Goal: Navigation & Orientation: Find specific page/section

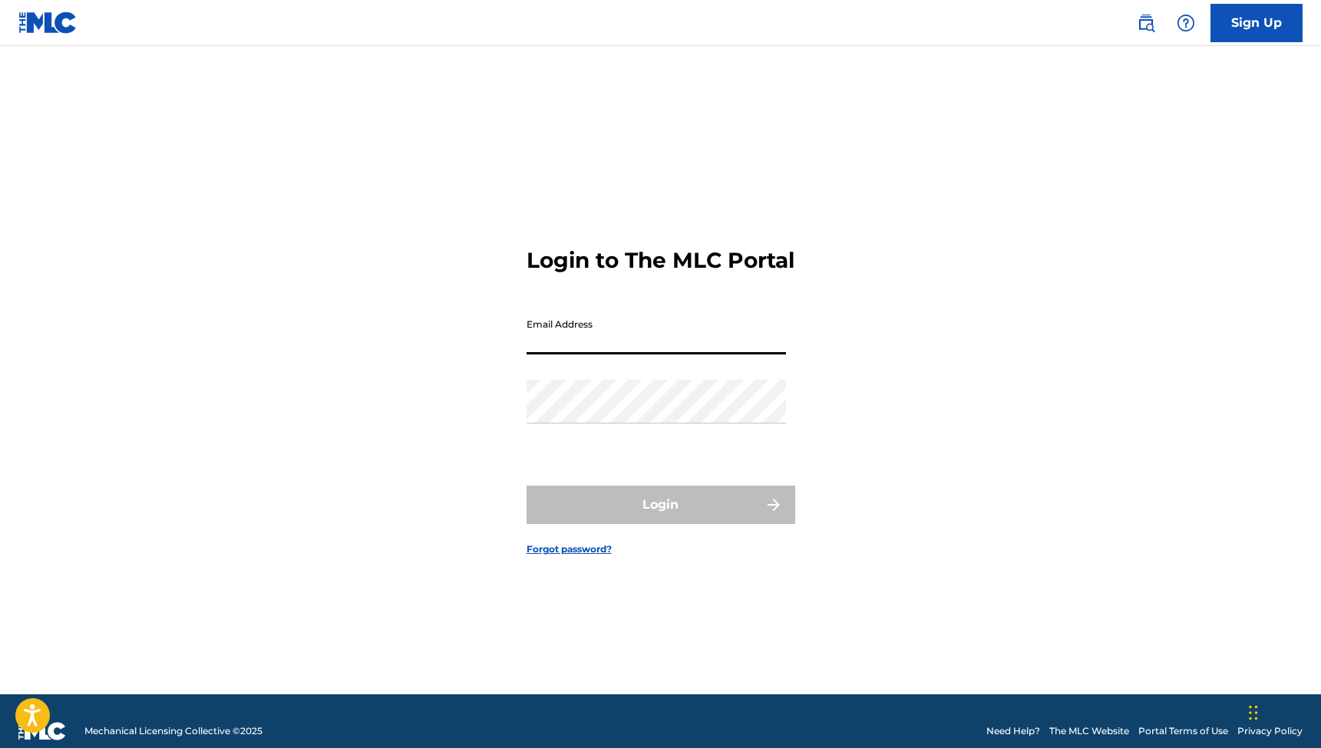
drag, startPoint x: 711, startPoint y: 361, endPoint x: 688, endPoint y: 354, distance: 23.3
click at [710, 354] on input "Email Address" at bounding box center [655, 333] width 259 height 44
click at [688, 354] on input "Email Address" at bounding box center [655, 333] width 259 height 44
type input "[PERSON_NAME][EMAIL_ADDRESS][DOMAIN_NAME]"
click at [660, 518] on button "Login" at bounding box center [660, 505] width 269 height 38
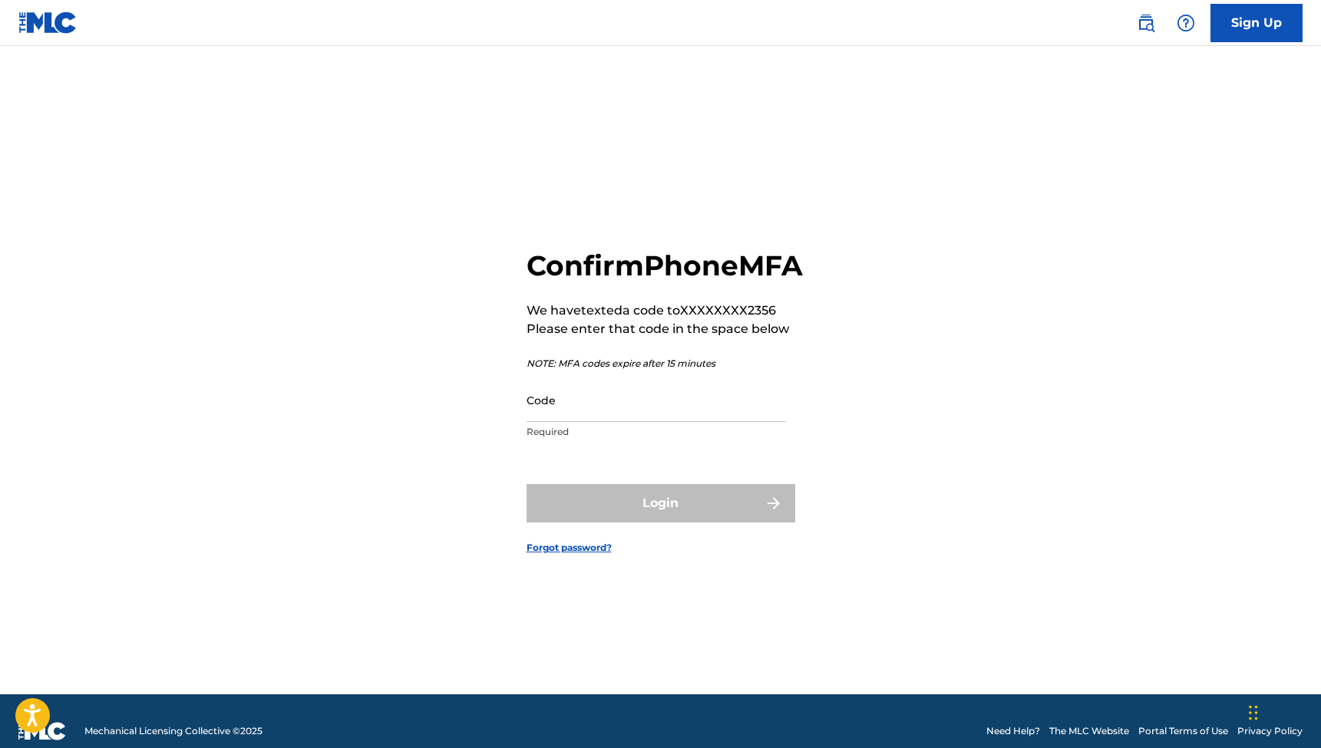
click at [599, 418] on input "Code" at bounding box center [655, 400] width 259 height 44
click at [597, 422] on input "Code" at bounding box center [655, 400] width 259 height 44
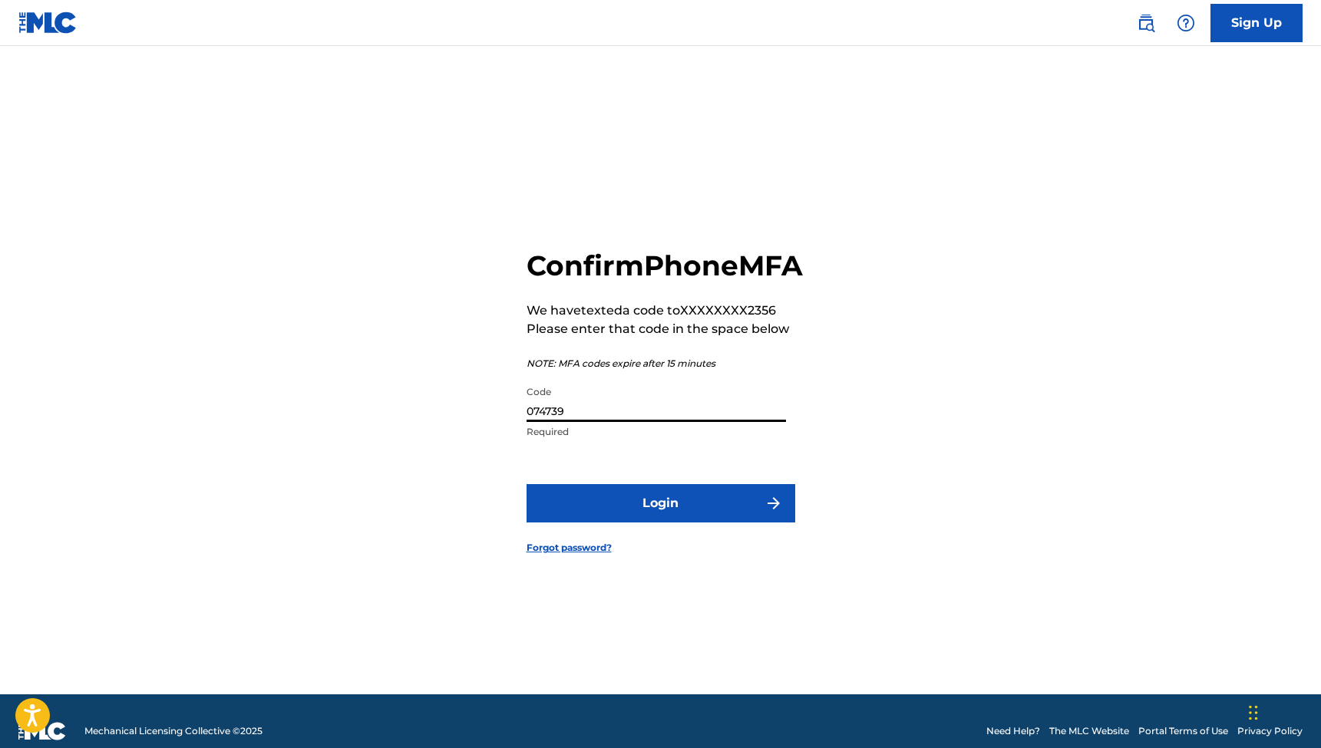
type input "074739"
click at [641, 518] on button "Login" at bounding box center [660, 503] width 269 height 38
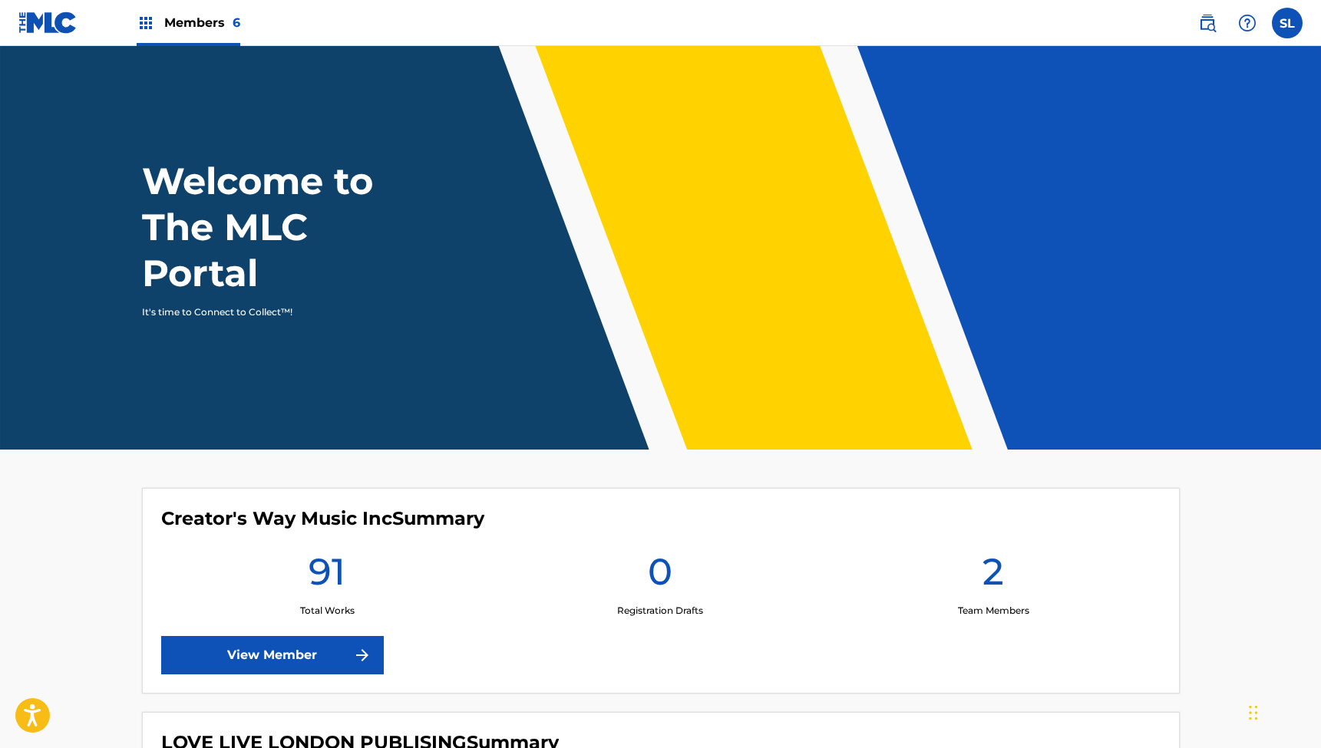
scroll to position [14, 0]
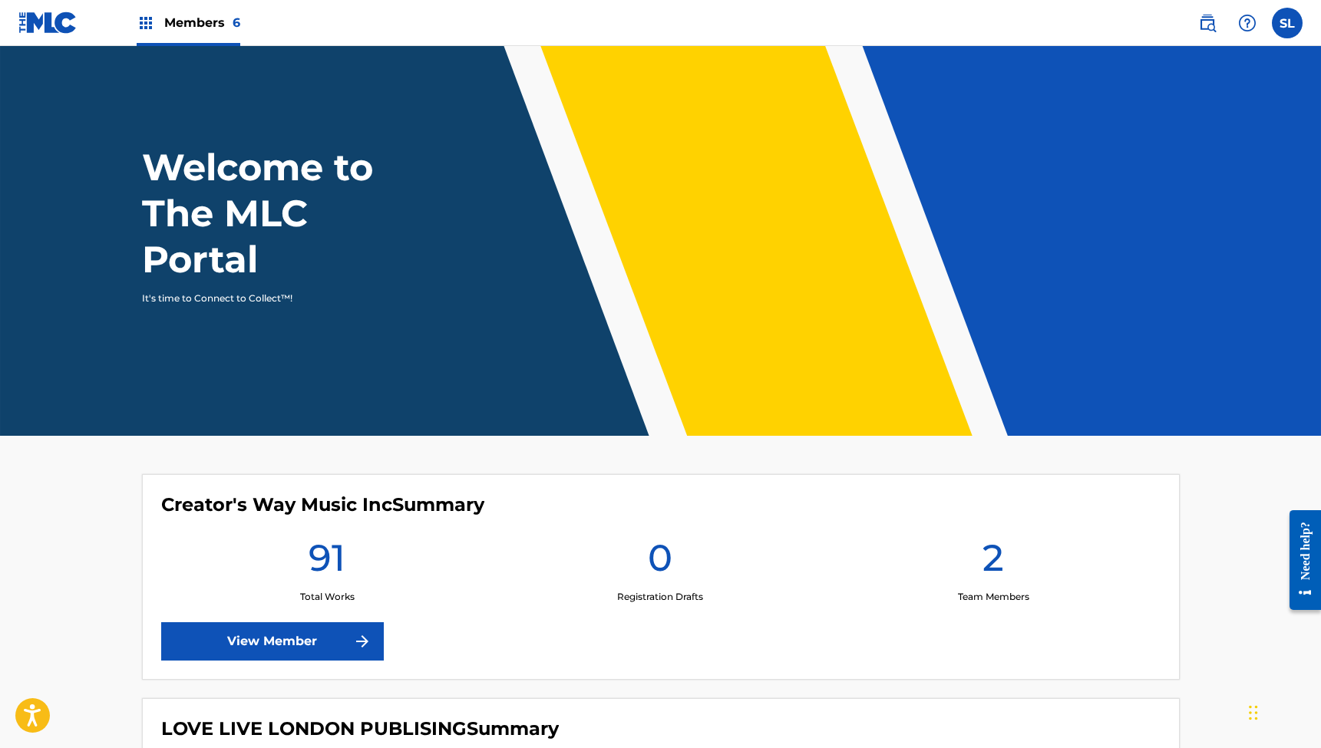
click at [148, 23] on img at bounding box center [146, 23] width 18 height 18
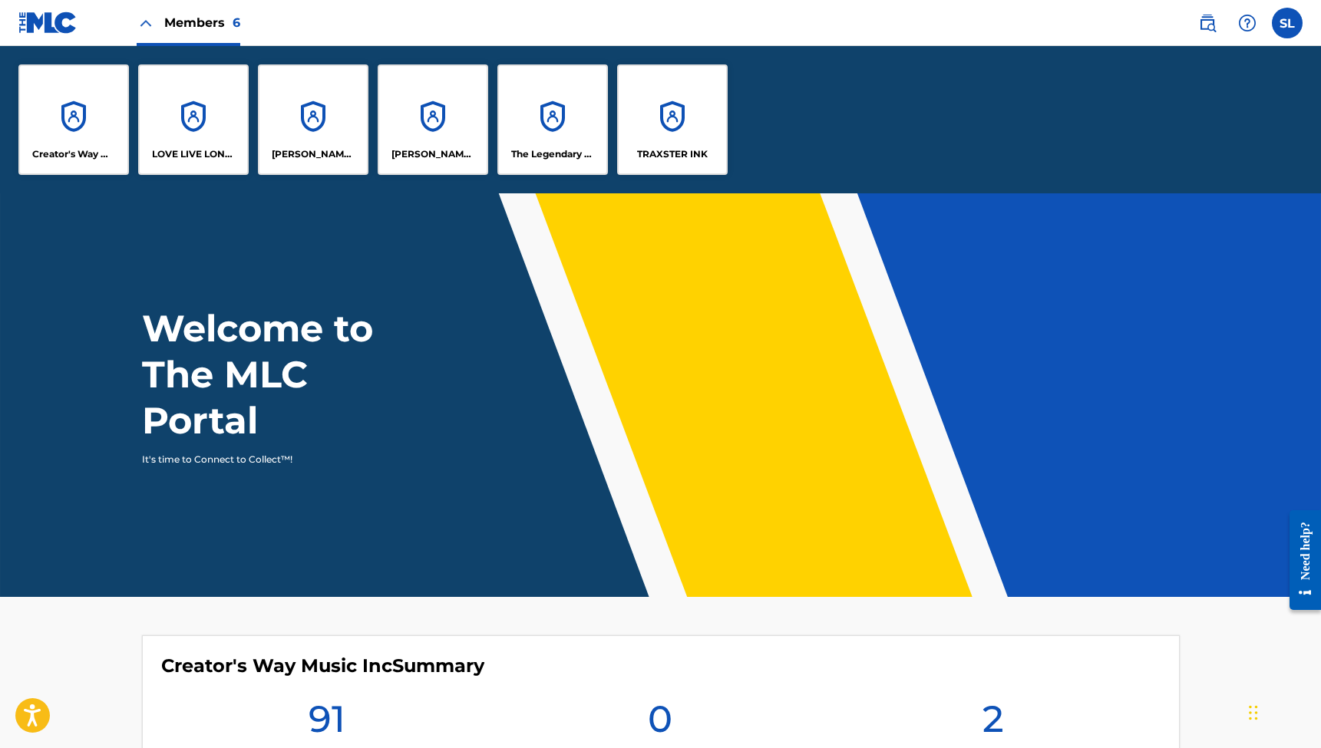
scroll to position [0, 0]
click at [156, 15] on div "Members 6" at bounding box center [189, 22] width 104 height 45
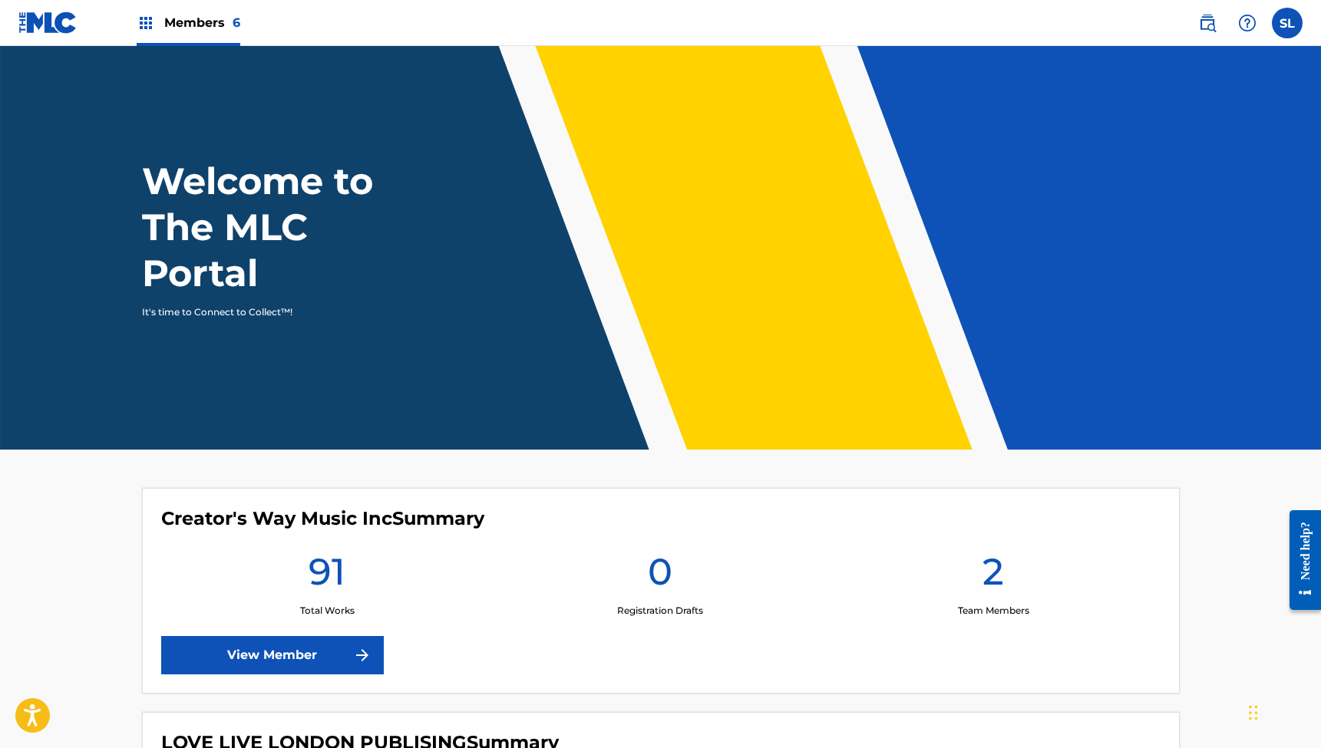
click at [158, 18] on div "Members 6" at bounding box center [189, 22] width 104 height 45
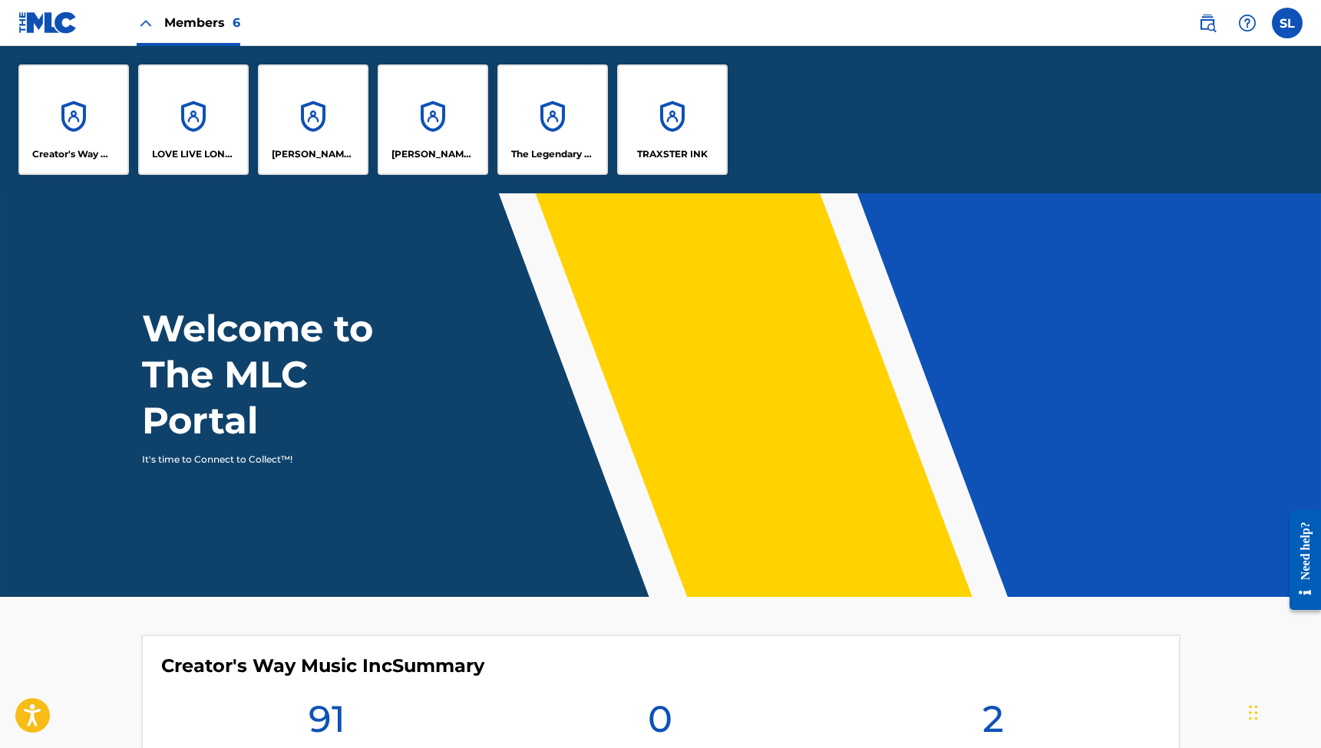
click at [84, 132] on div "Creator's Way Music Inc" at bounding box center [73, 119] width 110 height 110
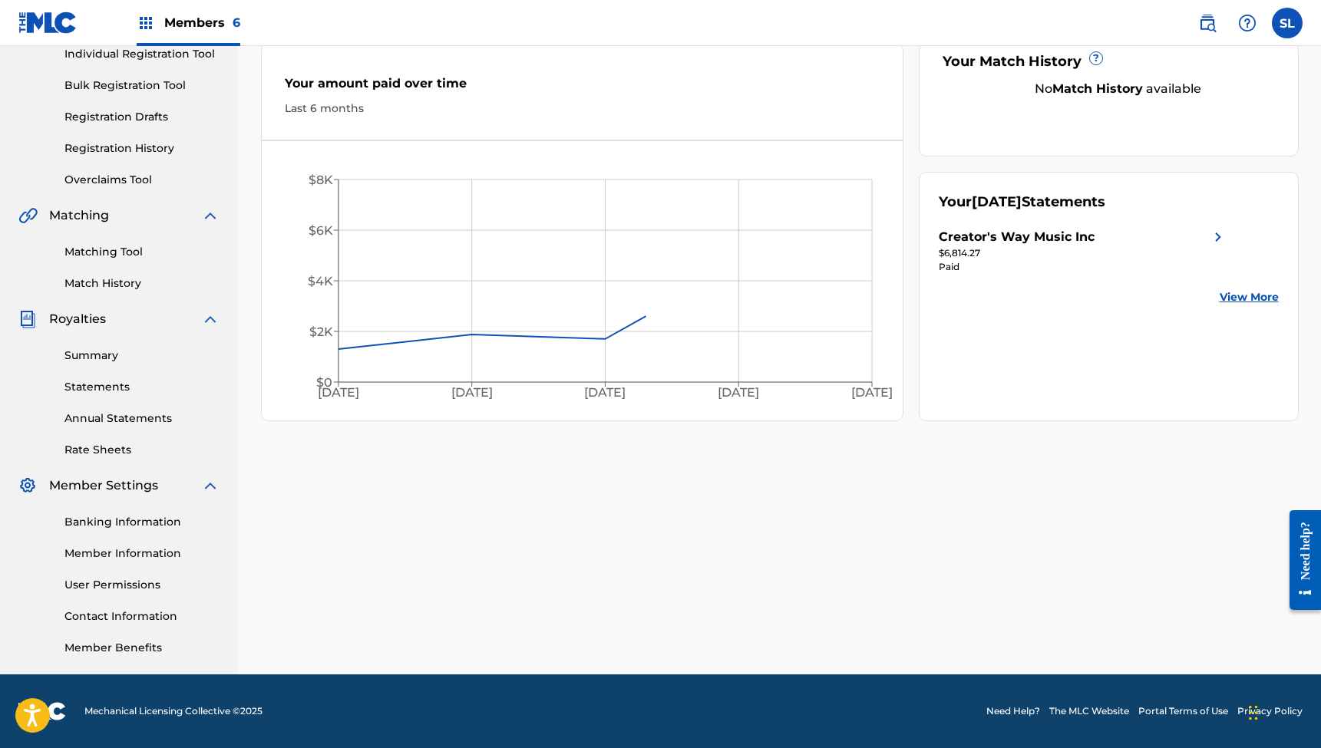
scroll to position [203, 0]
click at [107, 579] on link "User Permissions" at bounding box center [141, 585] width 155 height 16
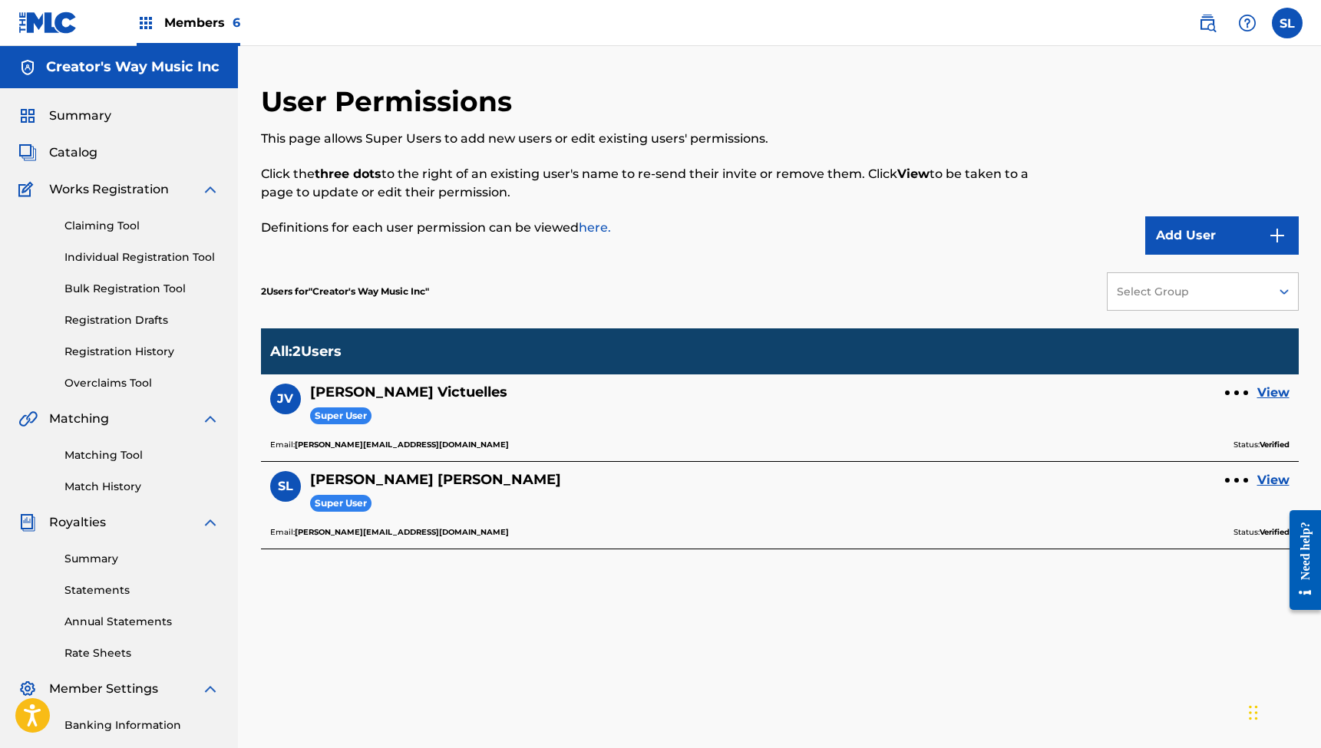
click at [190, 15] on span "Members 6" at bounding box center [202, 23] width 76 height 18
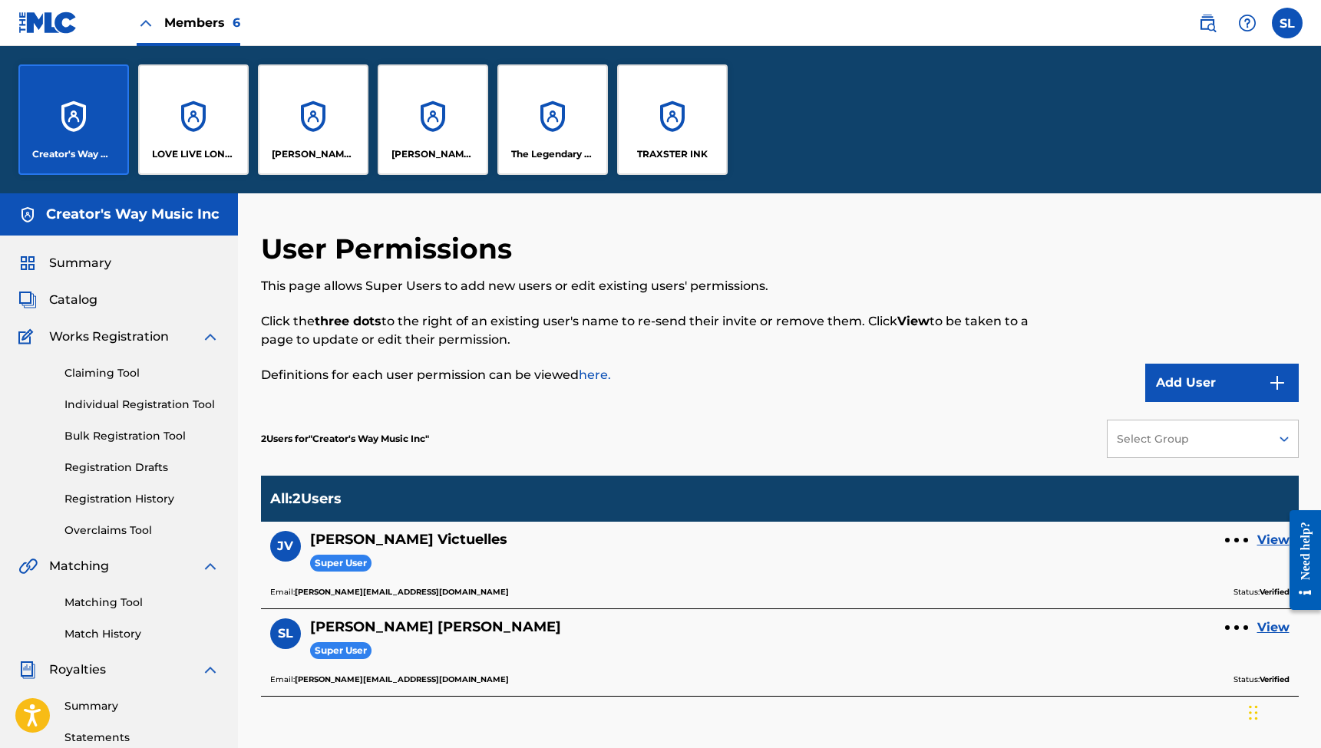
click at [191, 112] on div "LOVE LIVE LONDON PUBLISING" at bounding box center [193, 119] width 110 height 110
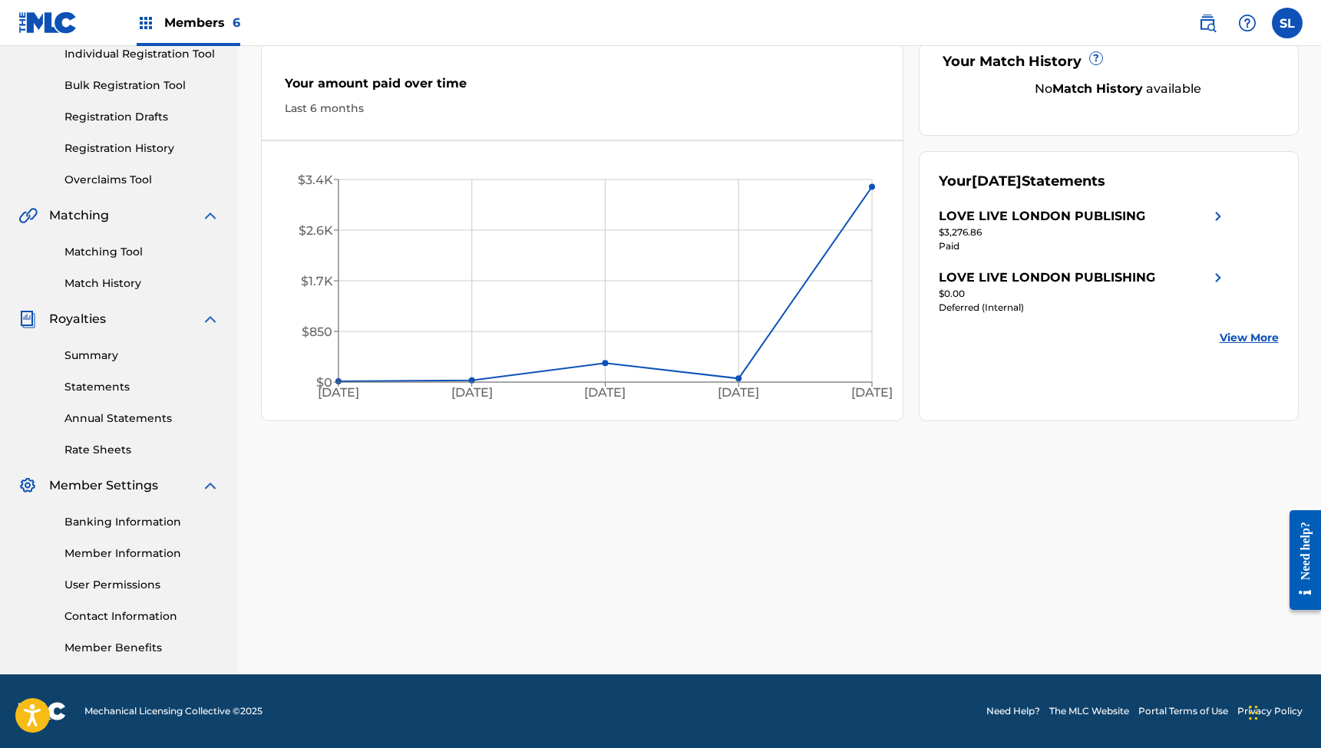
scroll to position [203, 0]
click at [127, 585] on link "User Permissions" at bounding box center [141, 585] width 155 height 16
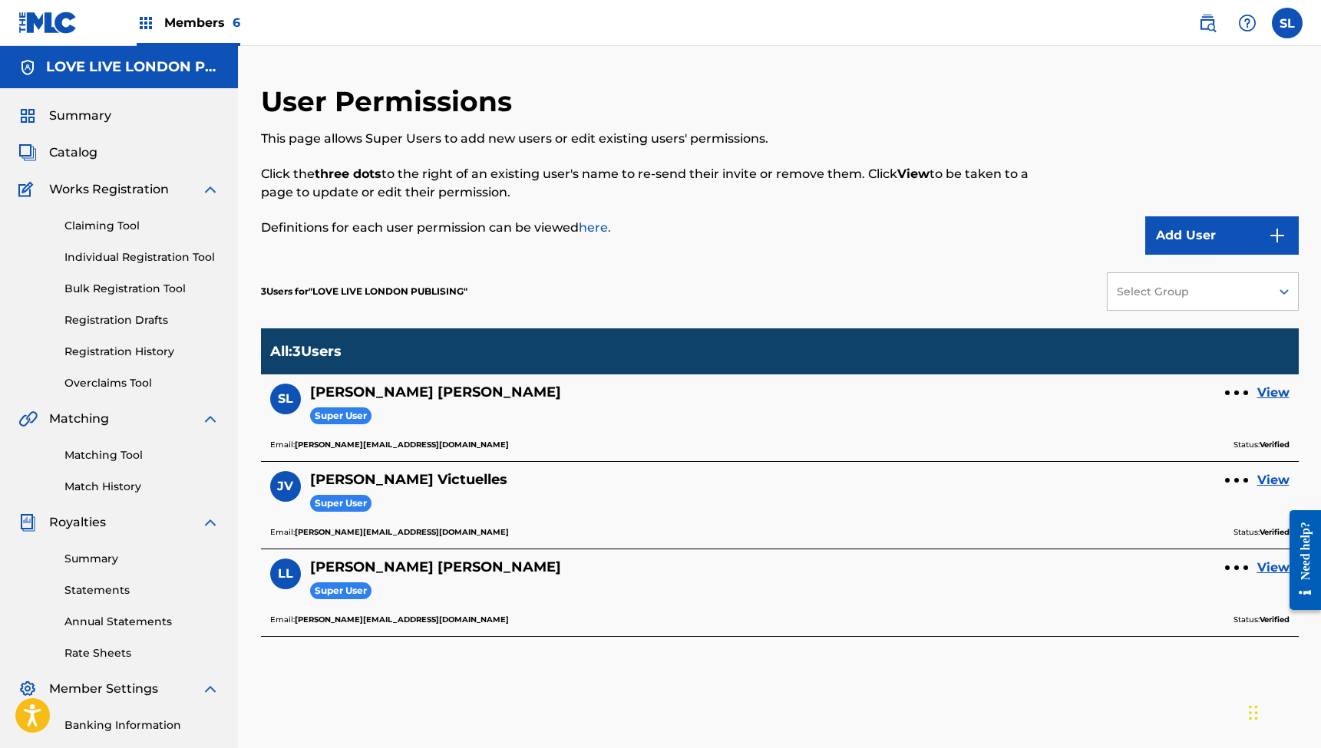
click at [191, 26] on span "Members 6" at bounding box center [202, 23] width 76 height 18
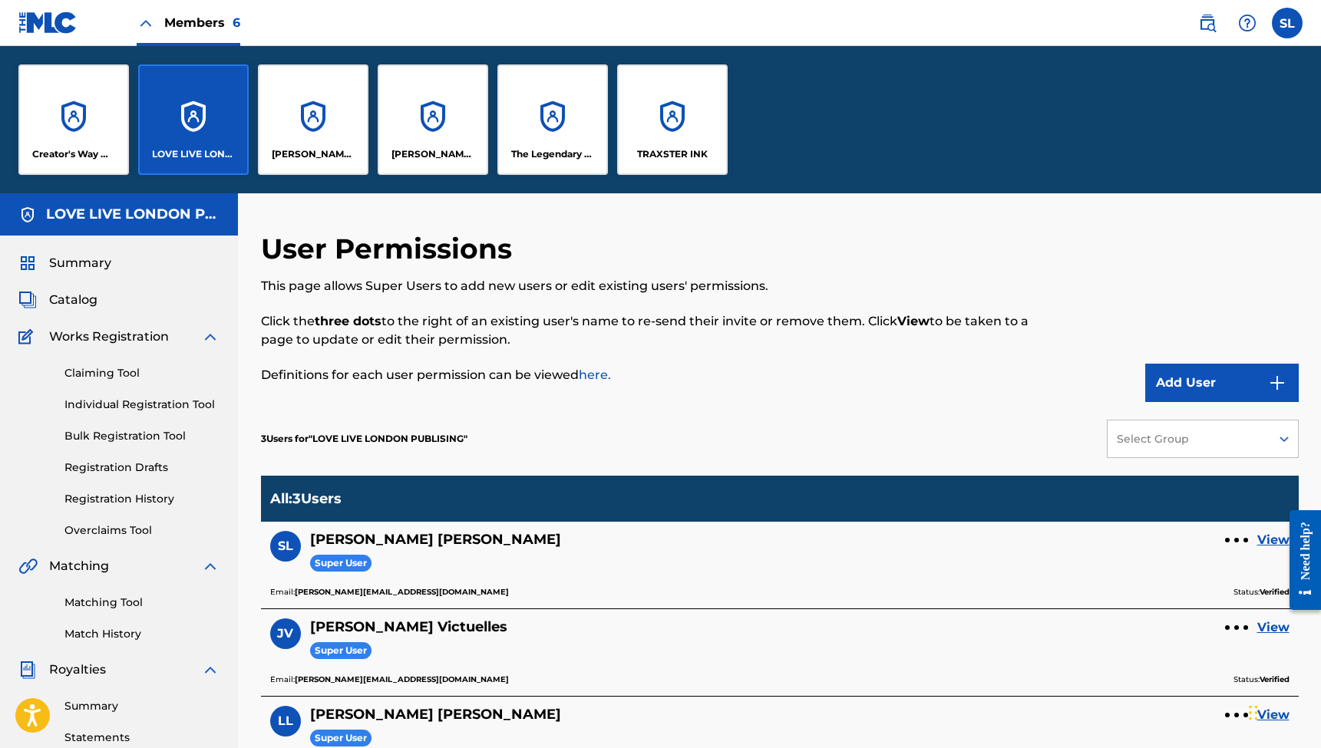
click at [305, 99] on div "[PERSON_NAME] TO YOU MUSIC" at bounding box center [313, 119] width 110 height 110
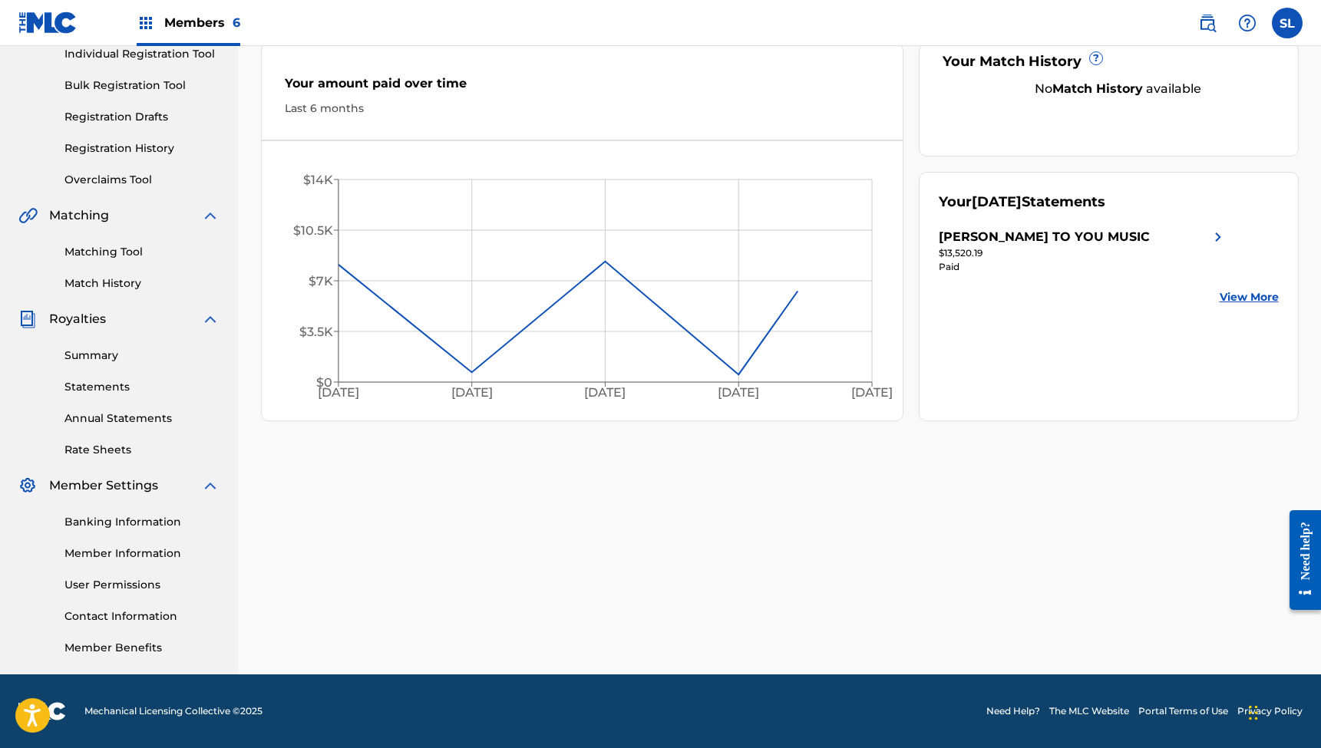
scroll to position [203, 0]
click at [144, 585] on link "User Permissions" at bounding box center [141, 585] width 155 height 16
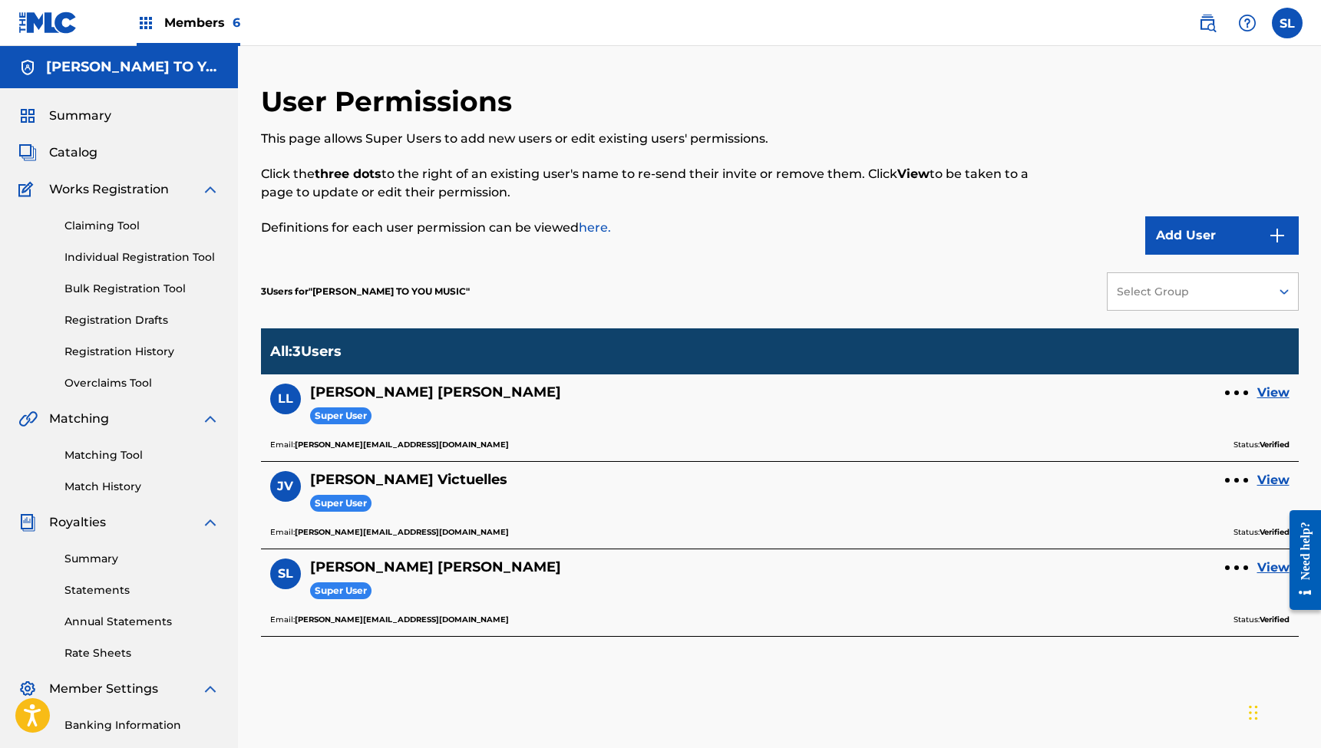
click at [208, 28] on span "Members 6" at bounding box center [202, 23] width 76 height 18
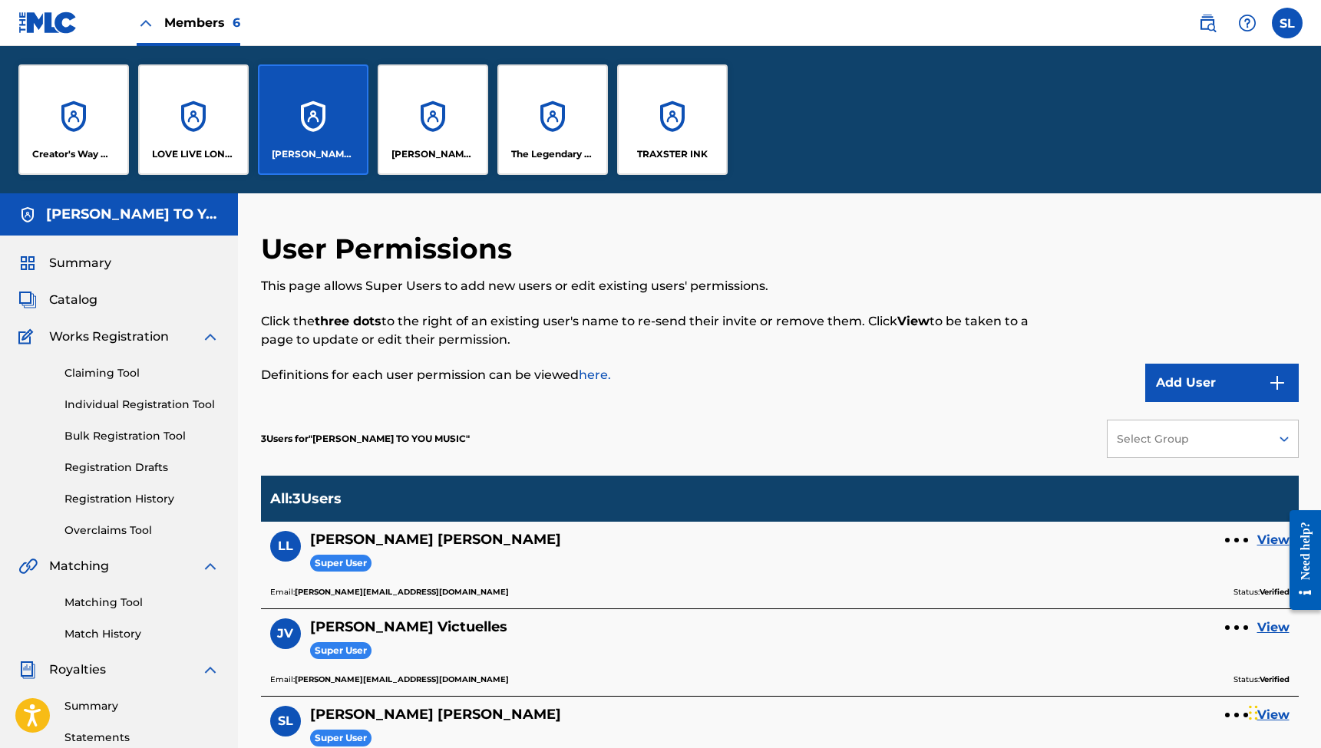
click at [391, 110] on div "[PERSON_NAME] PUB" at bounding box center [433, 119] width 110 height 110
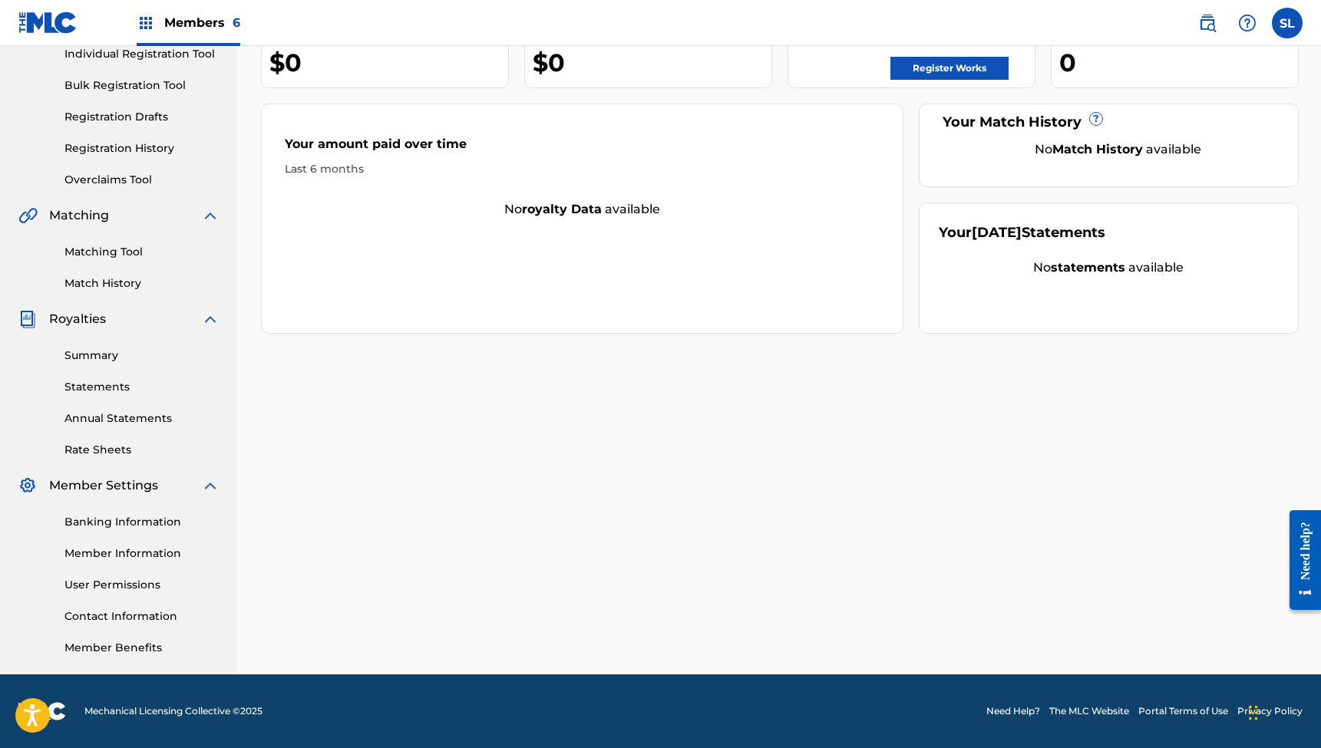
scroll to position [203, 0]
click at [116, 581] on link "User Permissions" at bounding box center [141, 585] width 155 height 16
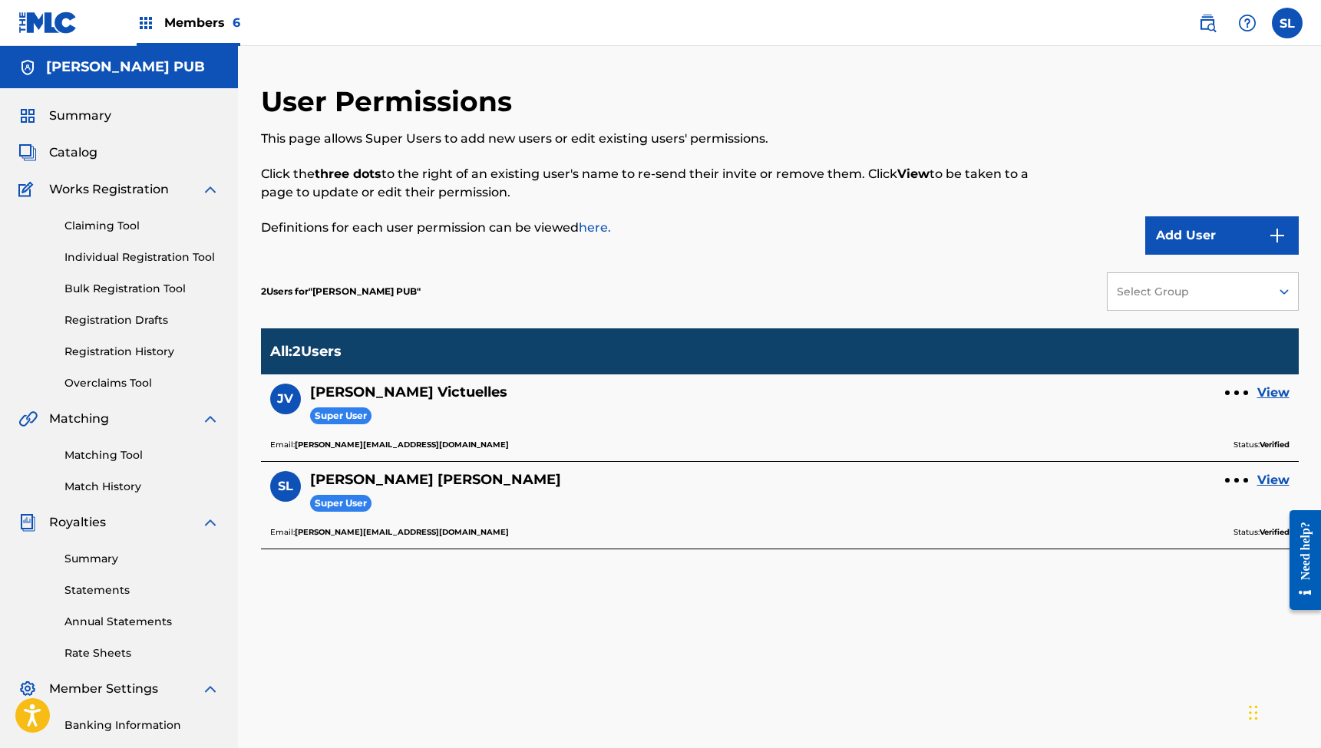
click at [209, 15] on span "Members 6" at bounding box center [202, 23] width 76 height 18
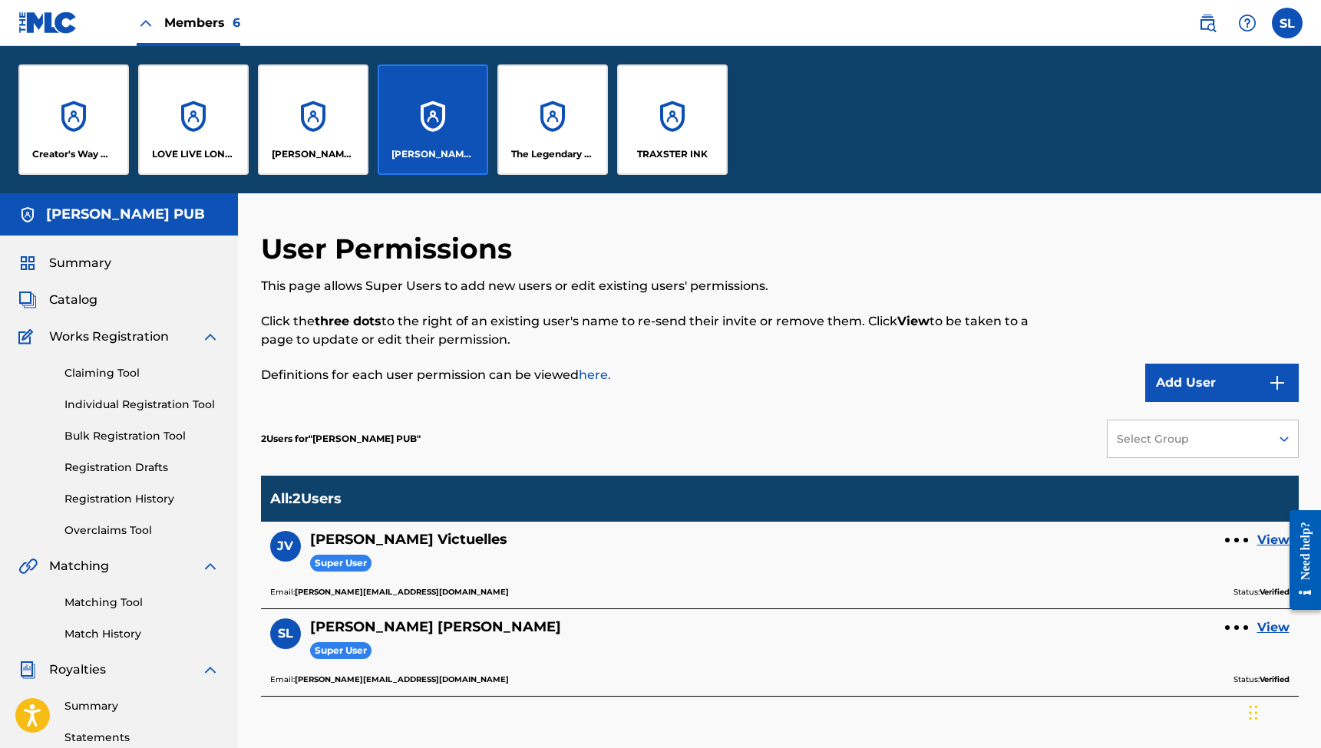
click at [550, 105] on div "The Legendary Traxster Music" at bounding box center [552, 119] width 110 height 110
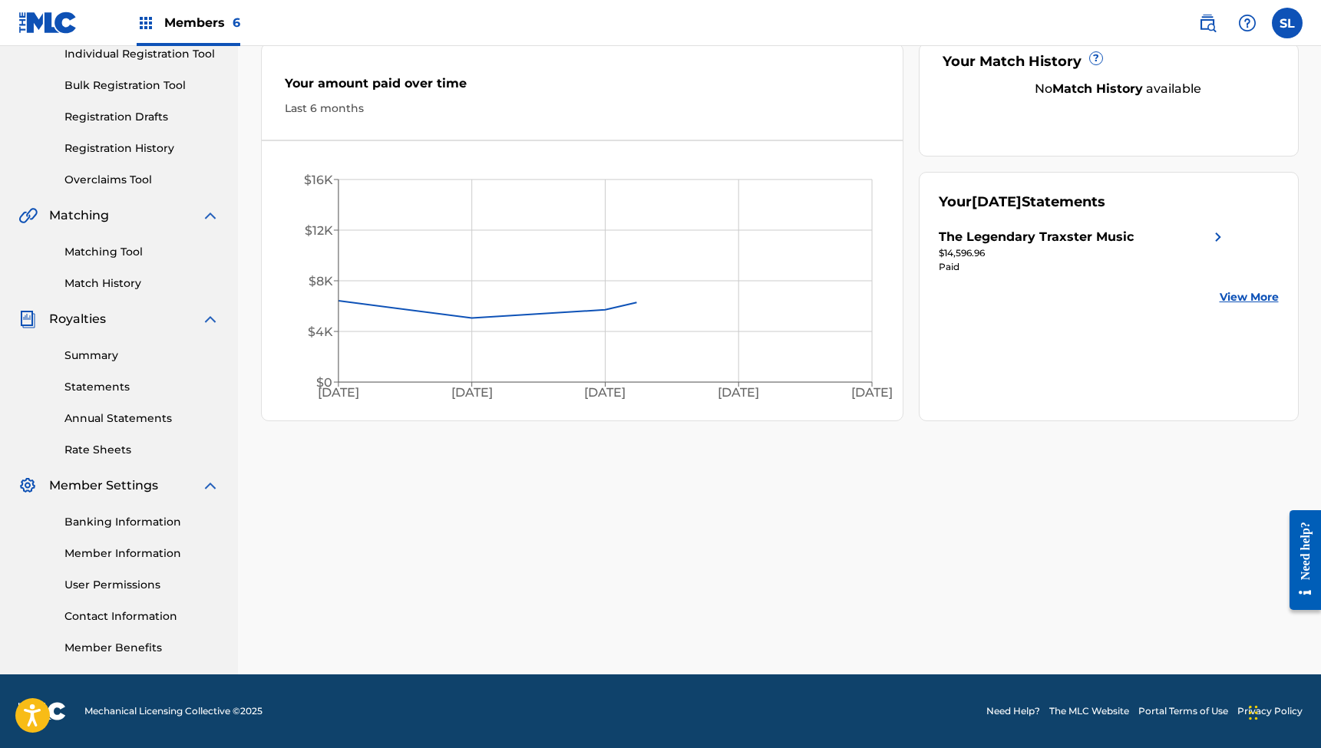
scroll to position [203, 0]
click at [155, 577] on link "User Permissions" at bounding box center [141, 585] width 155 height 16
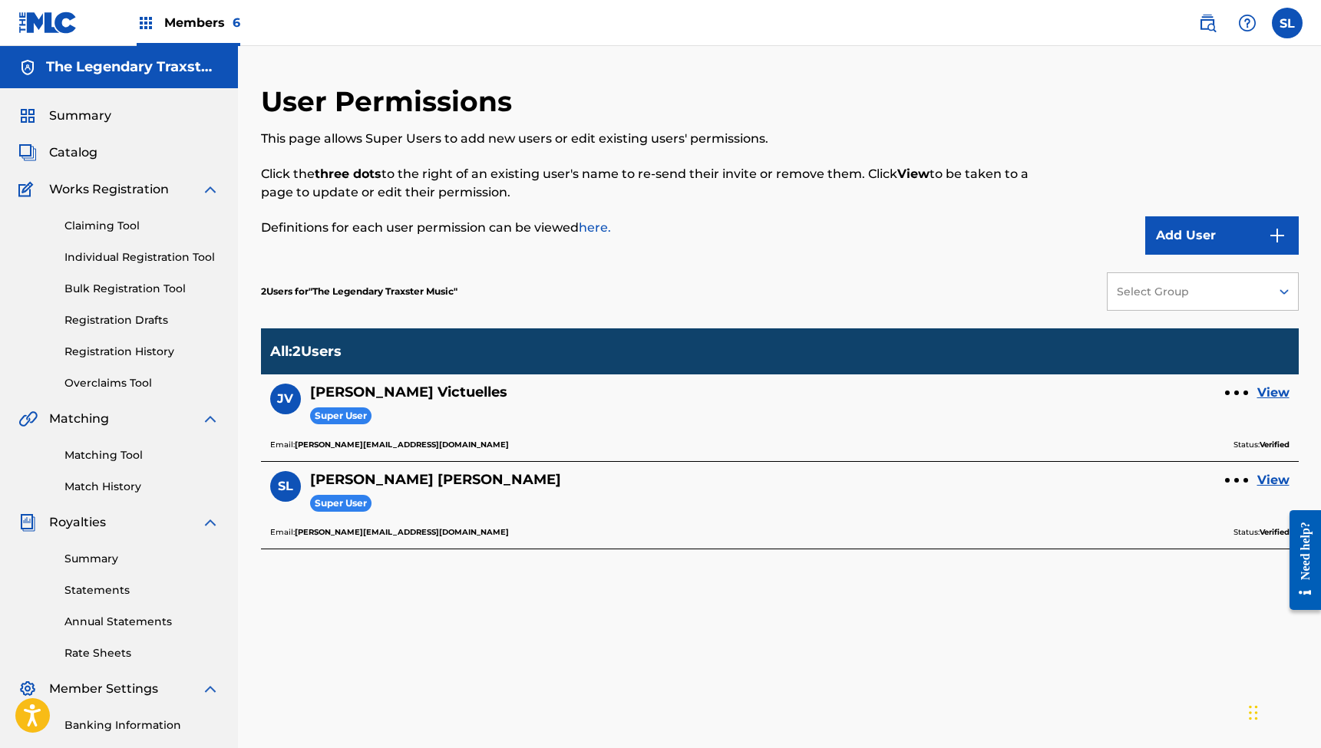
click at [213, 28] on span "Members 6" at bounding box center [202, 23] width 76 height 18
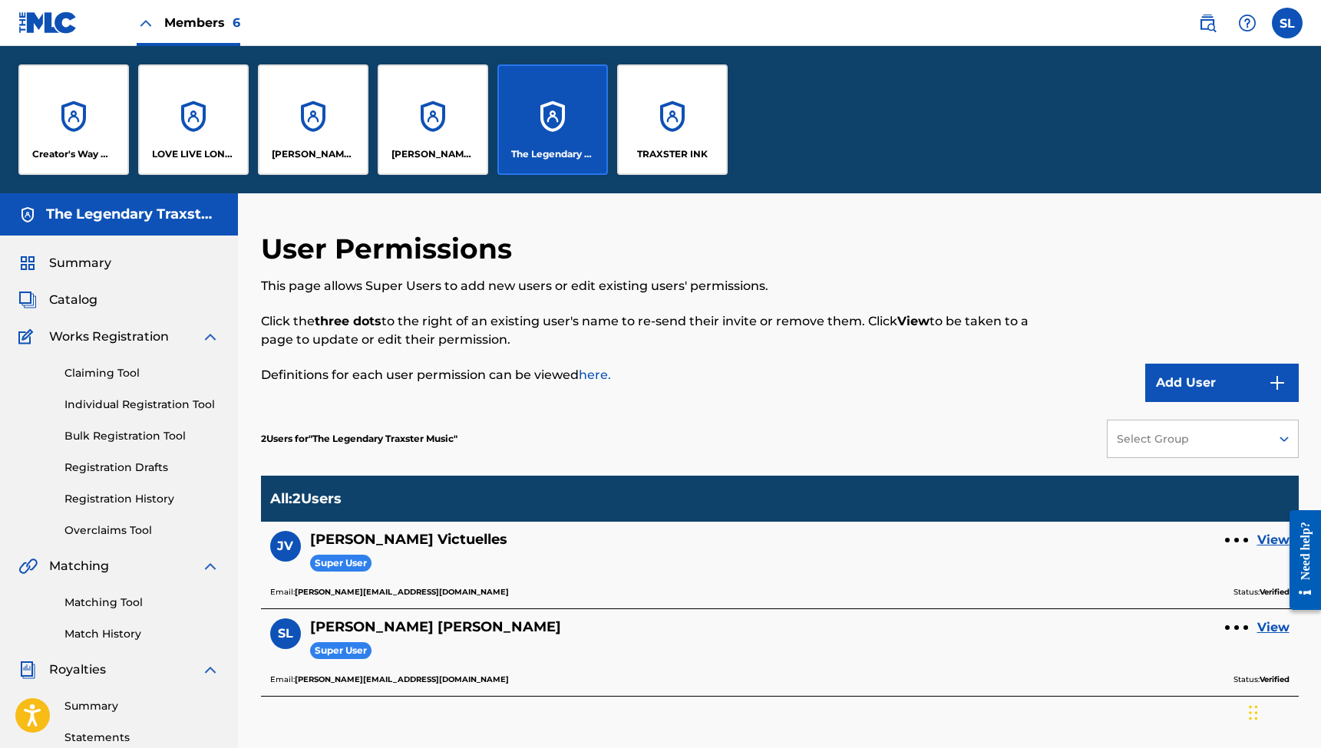
click at [656, 138] on div "TRAXSTER INK" at bounding box center [672, 119] width 110 height 110
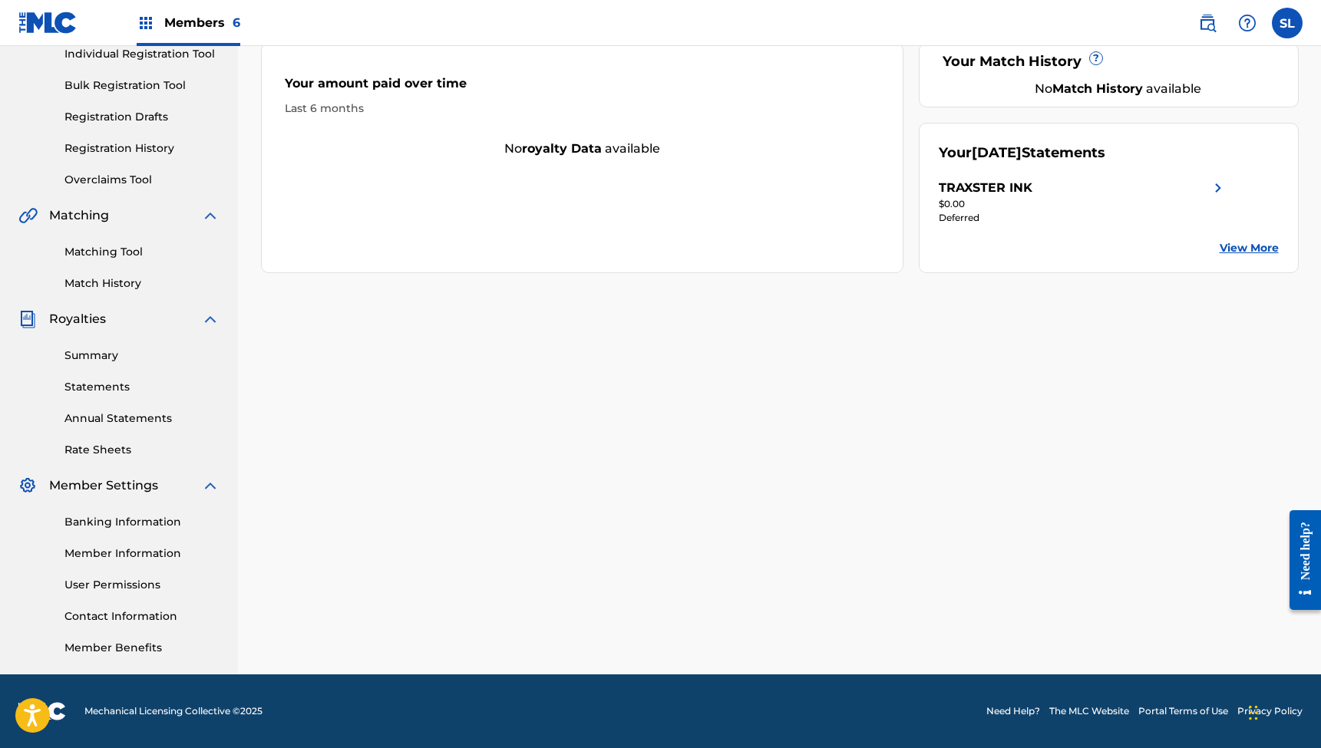
scroll to position [203, 0]
click at [114, 594] on div "Banking Information Member Information User Permissions Contact Information Mem…" at bounding box center [118, 575] width 201 height 161
click at [110, 582] on link "User Permissions" at bounding box center [141, 585] width 155 height 16
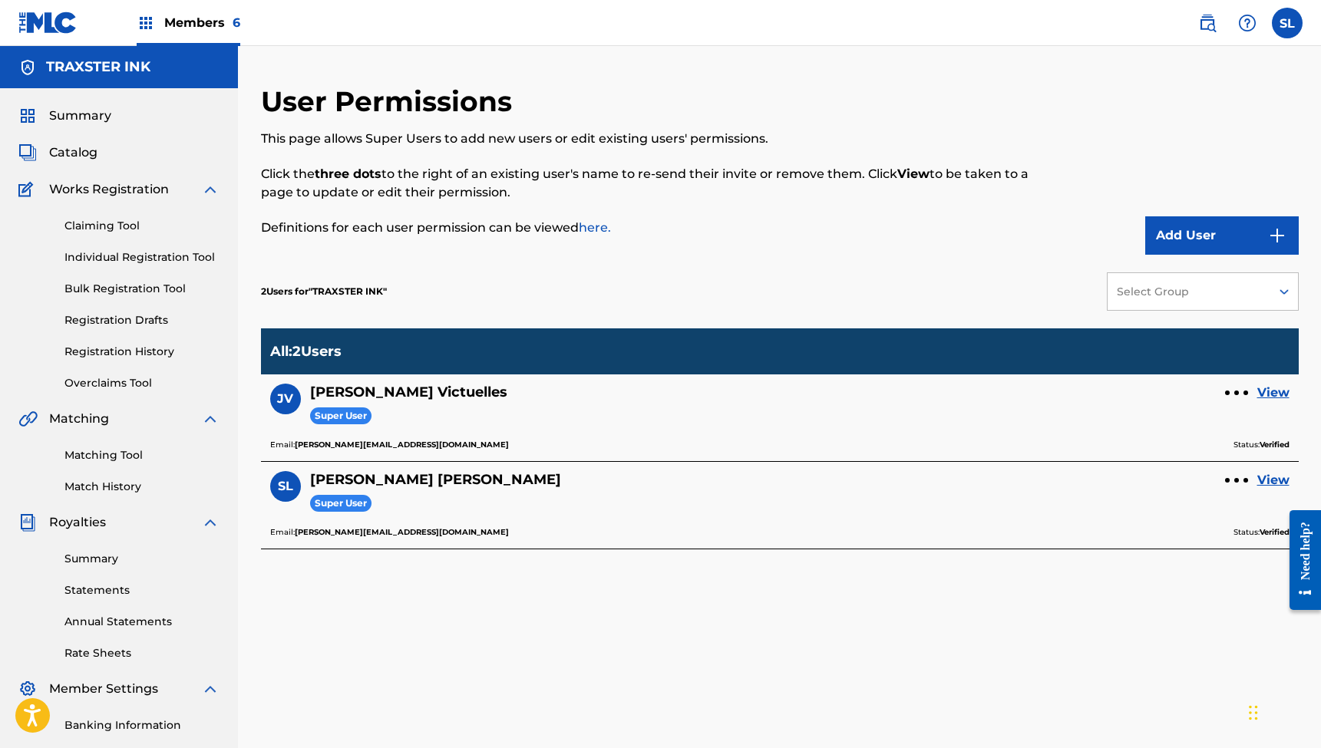
click at [167, 18] on span "Members 6" at bounding box center [202, 23] width 76 height 18
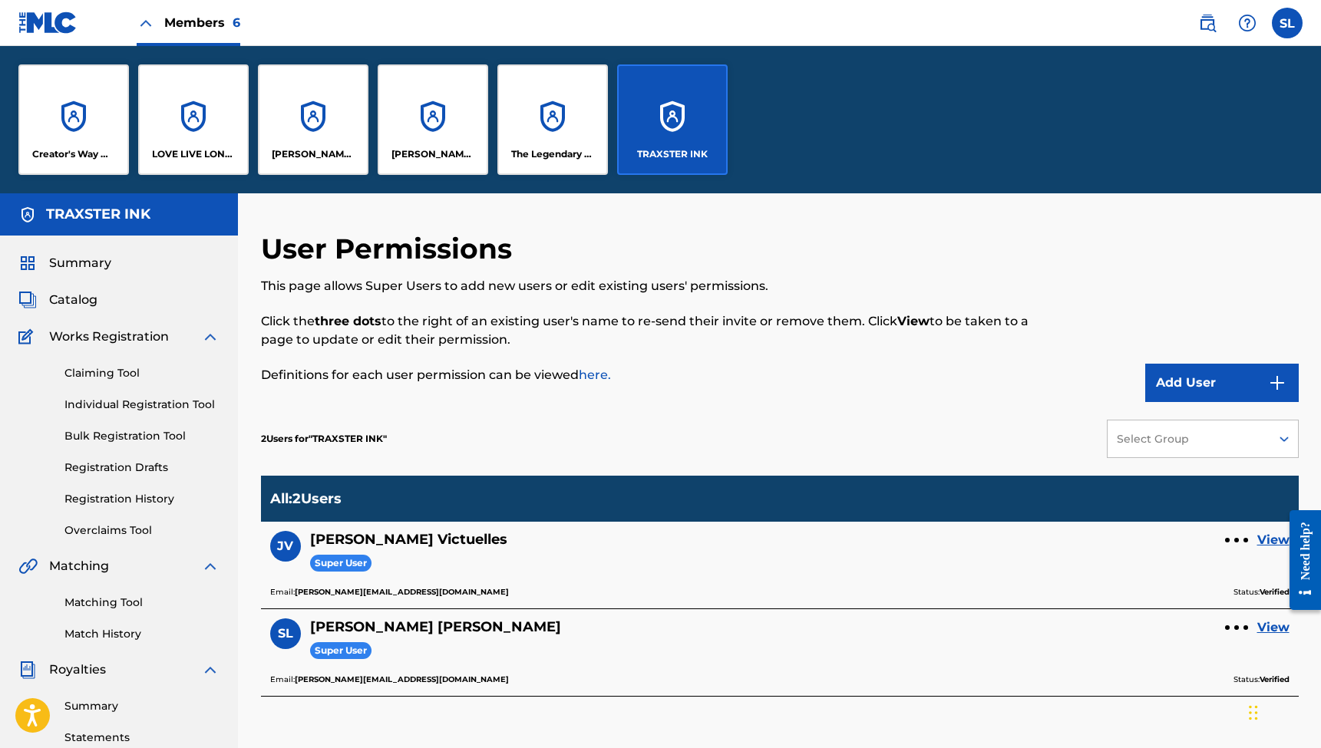
click at [217, 24] on span "Members 6" at bounding box center [202, 23] width 76 height 18
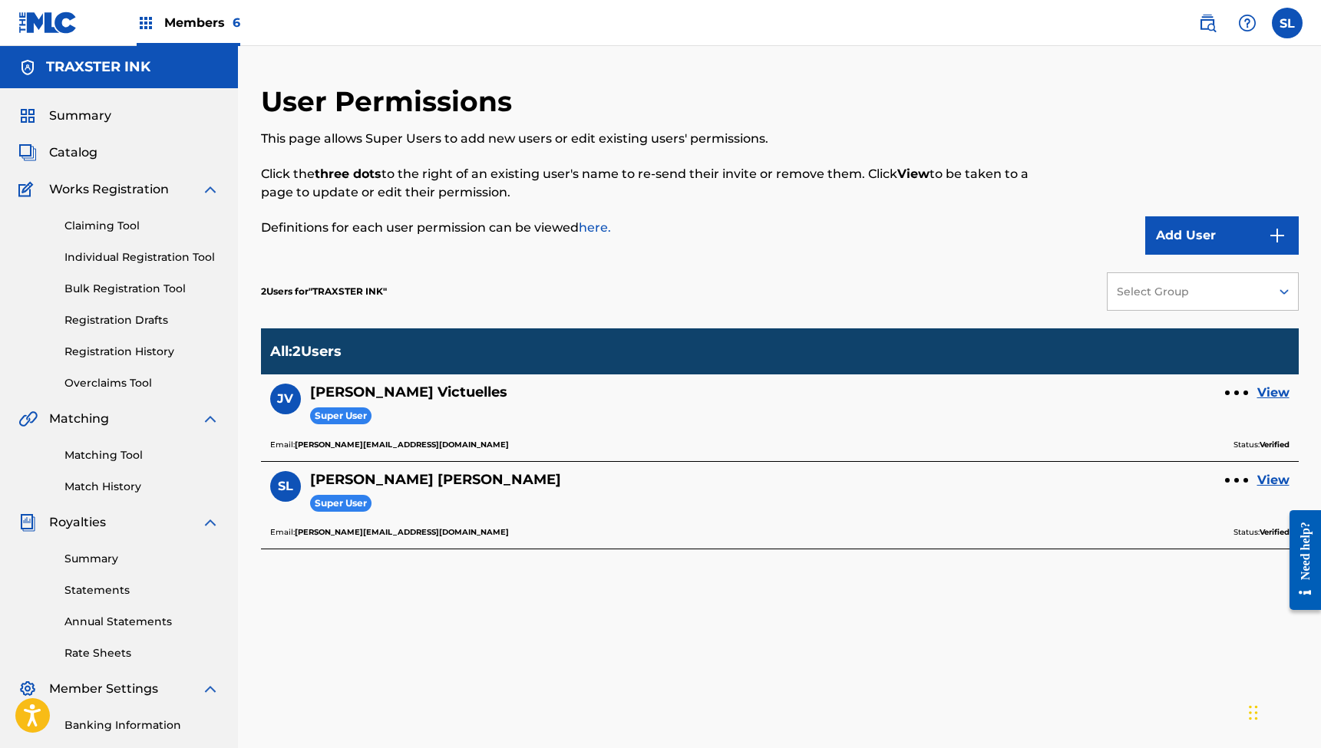
click at [148, 28] on img at bounding box center [146, 23] width 18 height 18
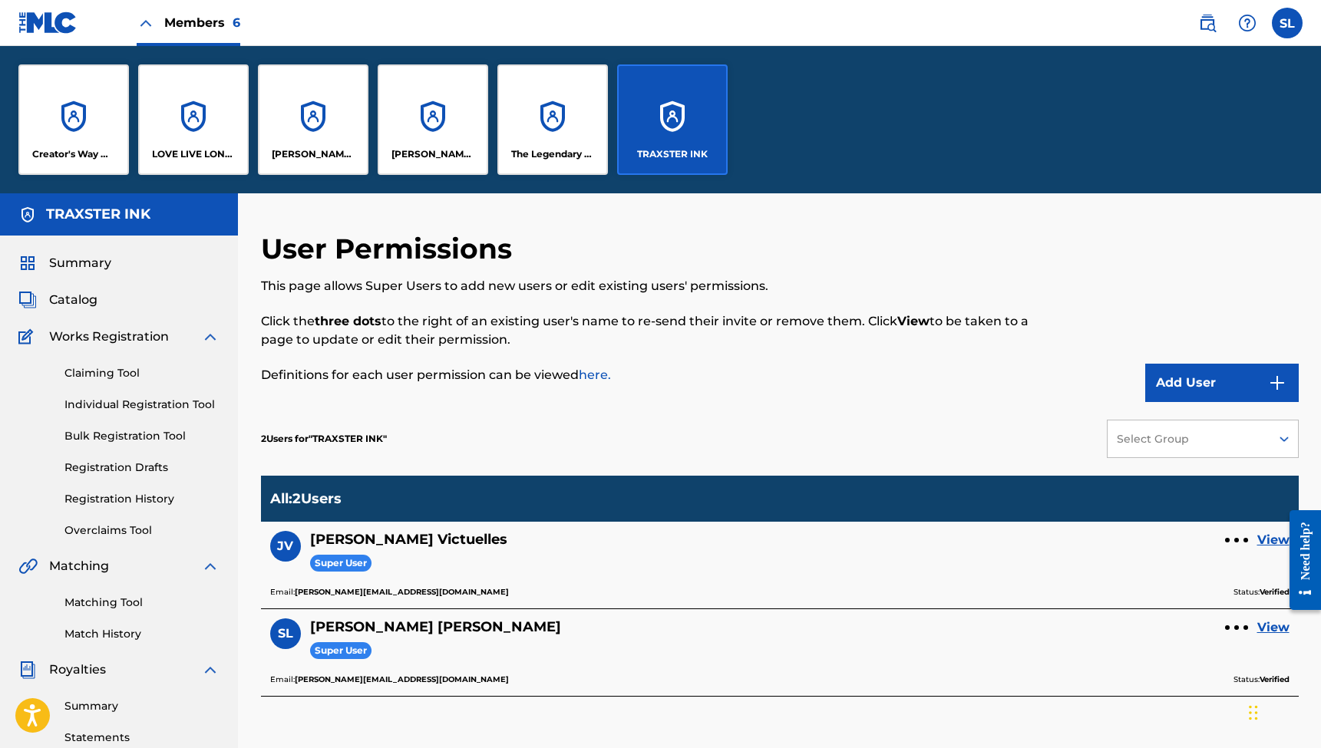
click at [54, 91] on div "Creator's Way Music Inc" at bounding box center [73, 119] width 110 height 110
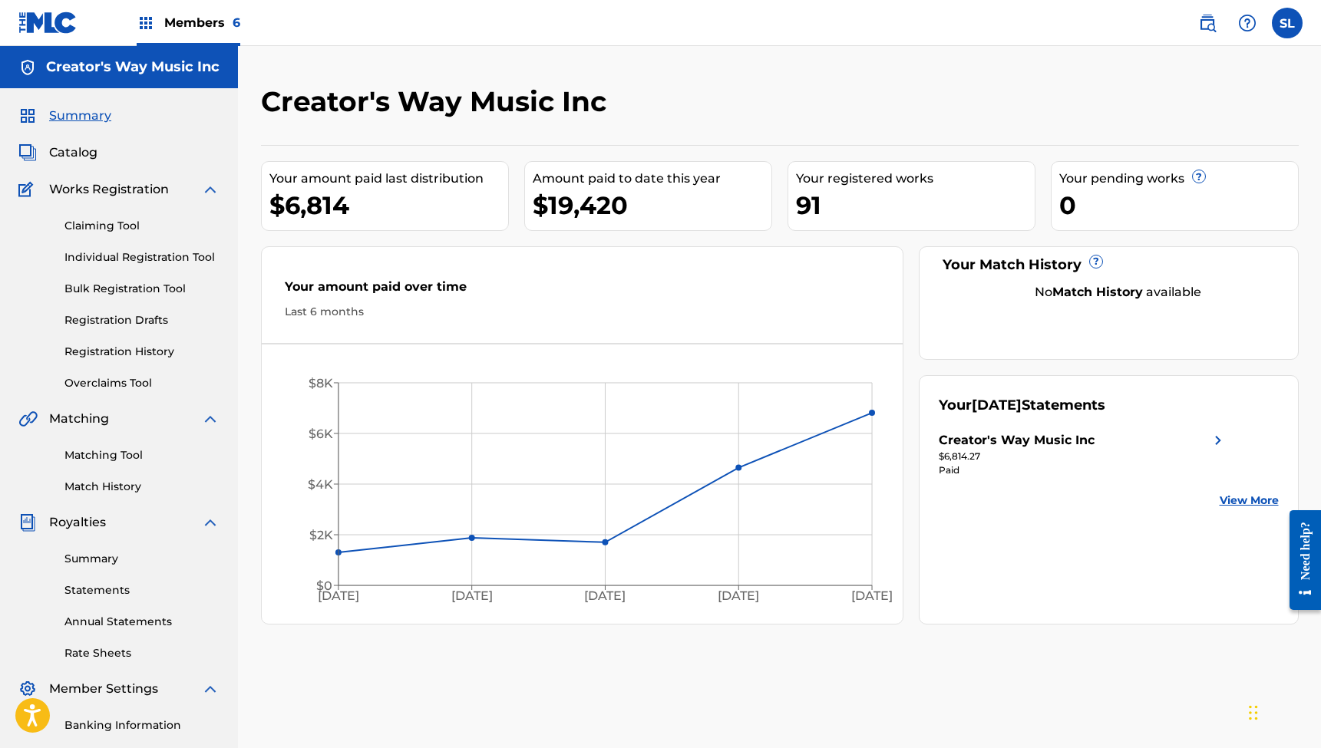
click at [187, 21] on span "Members 6" at bounding box center [202, 23] width 76 height 18
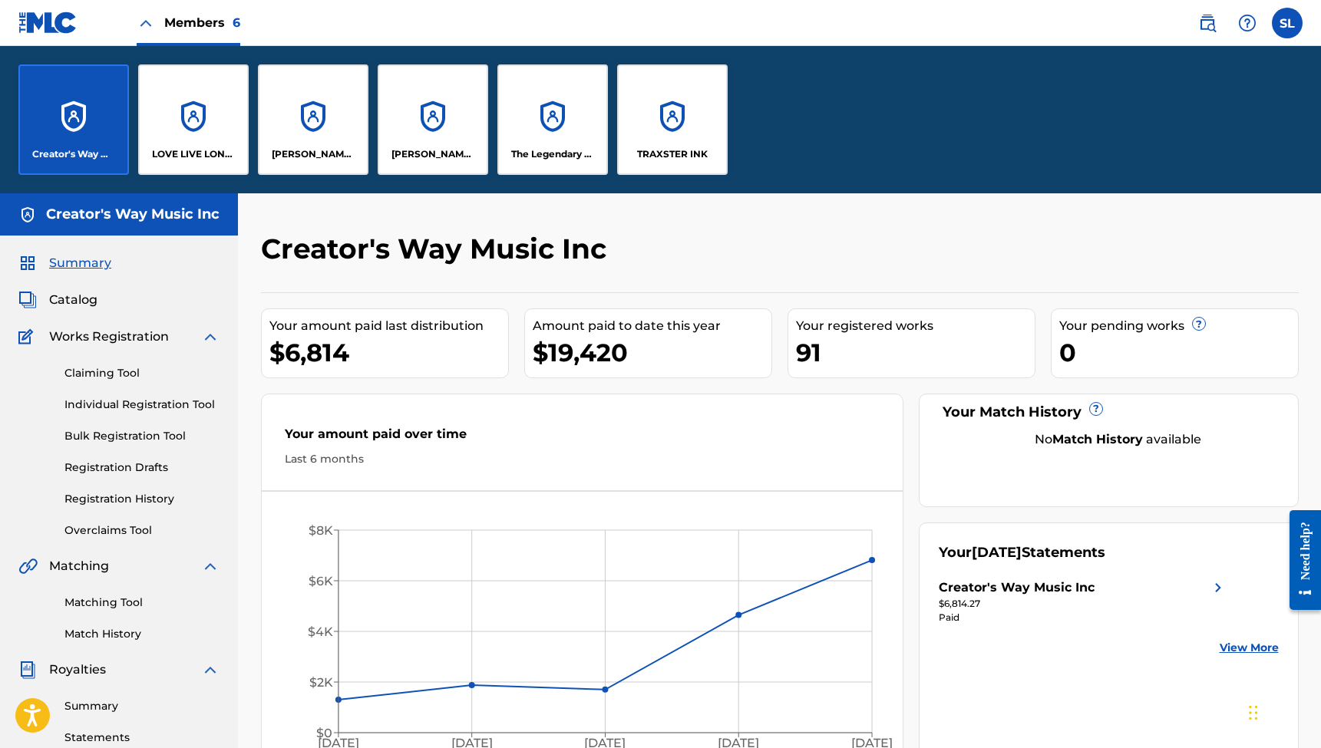
click at [243, 104] on div "LOVE LIVE LONDON PUBLISING" at bounding box center [193, 119] width 110 height 110
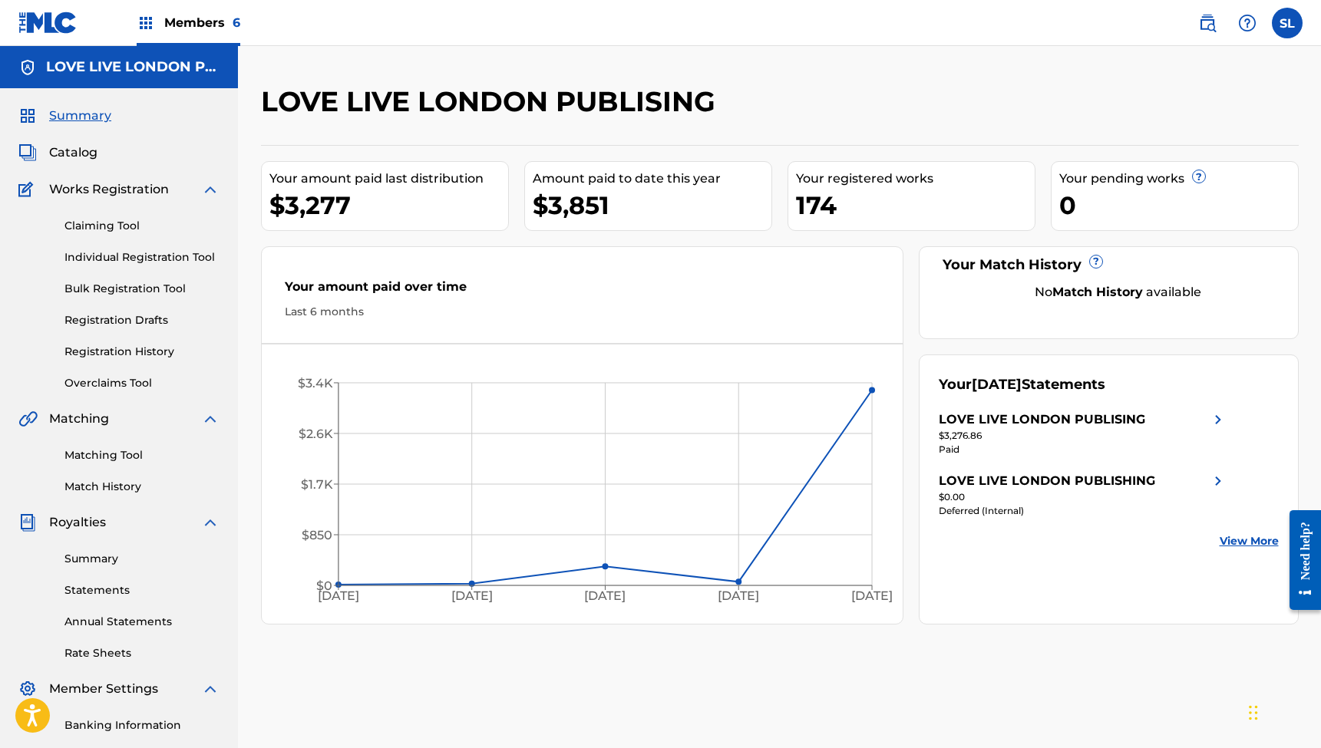
click at [195, 15] on span "Members 6" at bounding box center [202, 23] width 76 height 18
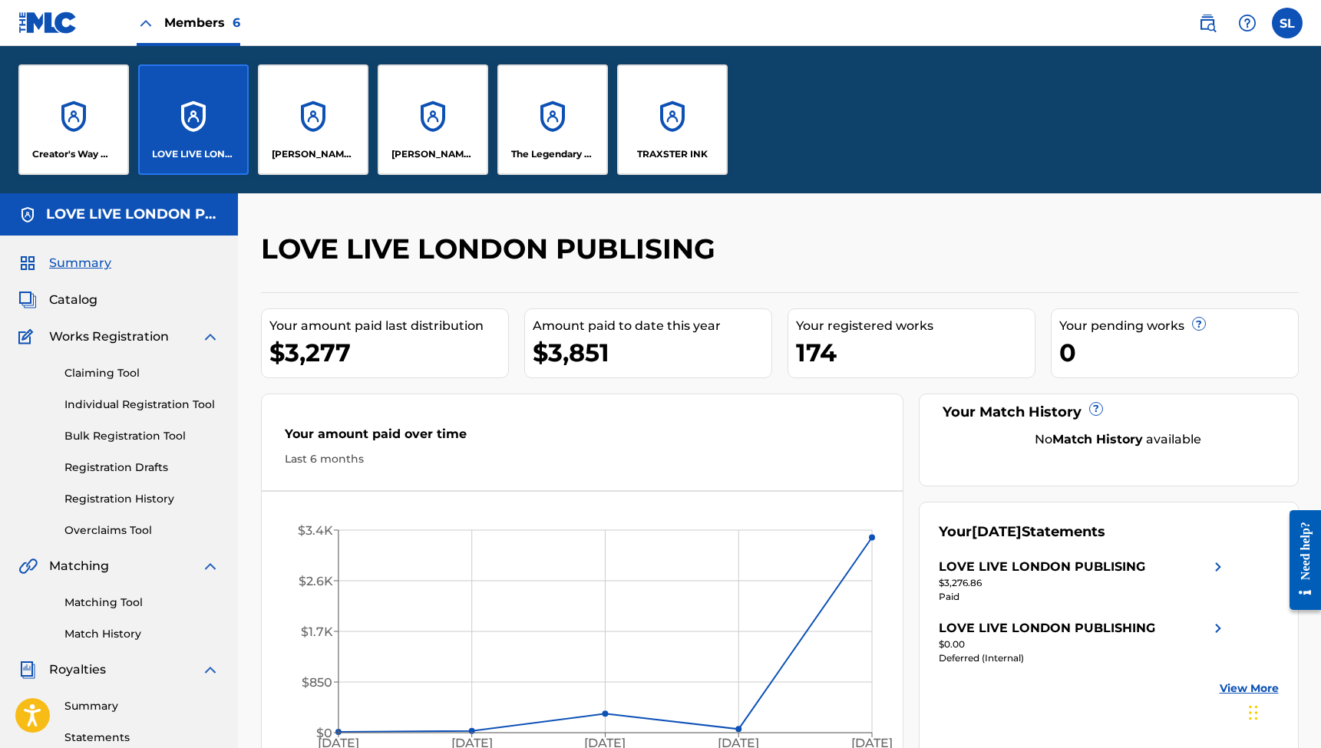
click at [351, 108] on div "[PERSON_NAME] TO YOU MUSIC" at bounding box center [313, 119] width 110 height 110
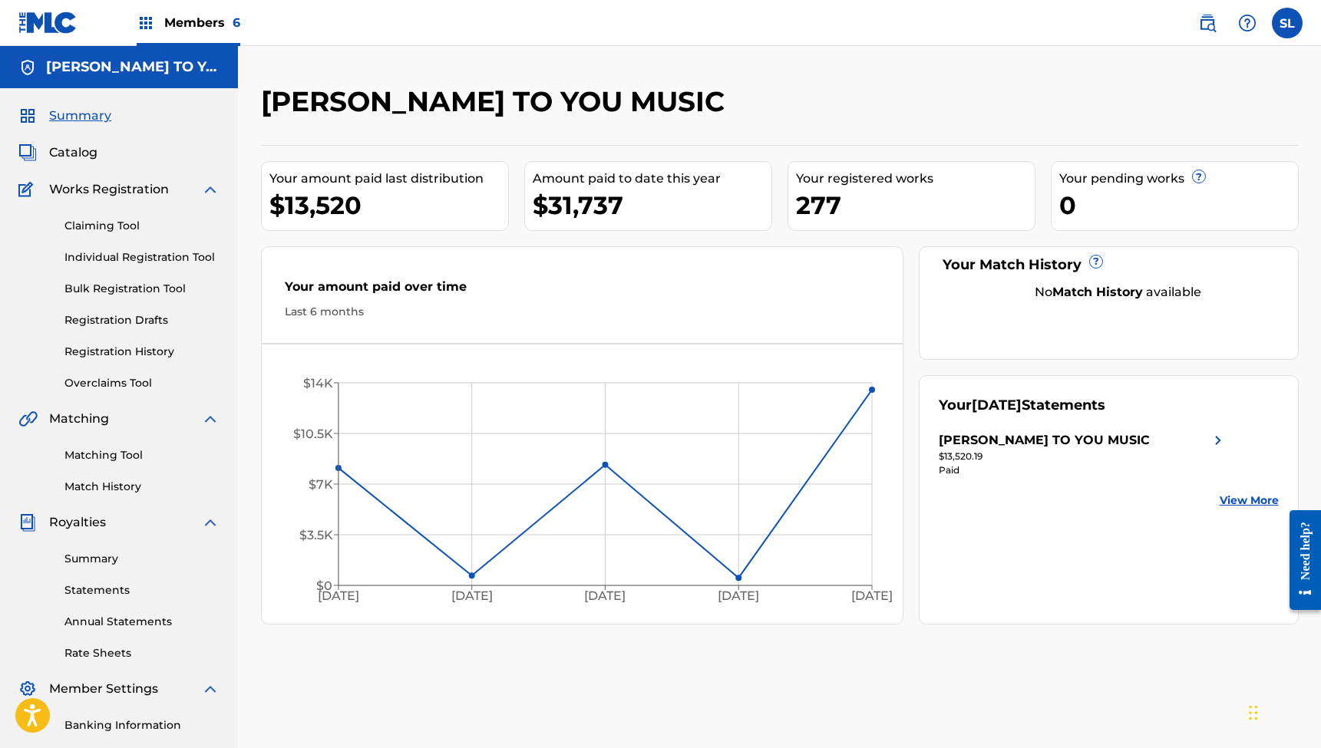
click at [220, 20] on span "Members 6" at bounding box center [202, 23] width 76 height 18
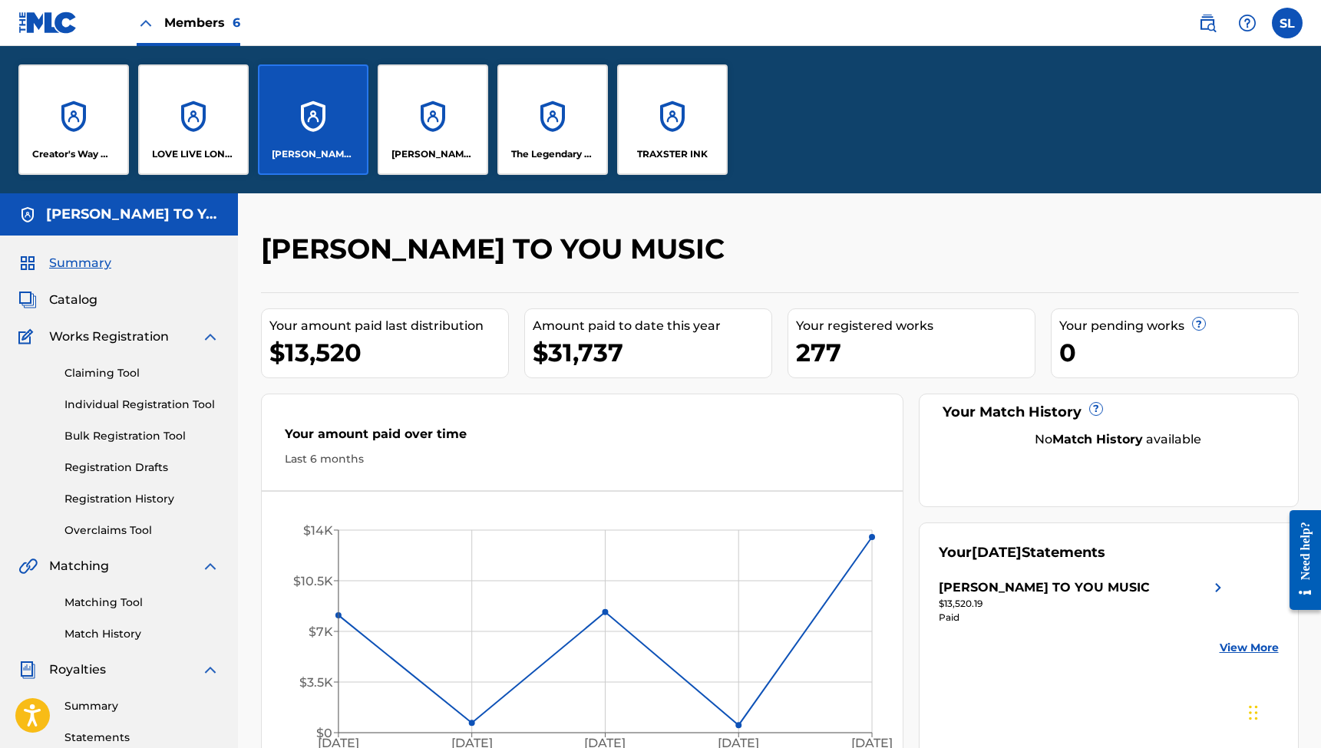
click at [447, 130] on div "[PERSON_NAME] PUB" at bounding box center [433, 119] width 110 height 110
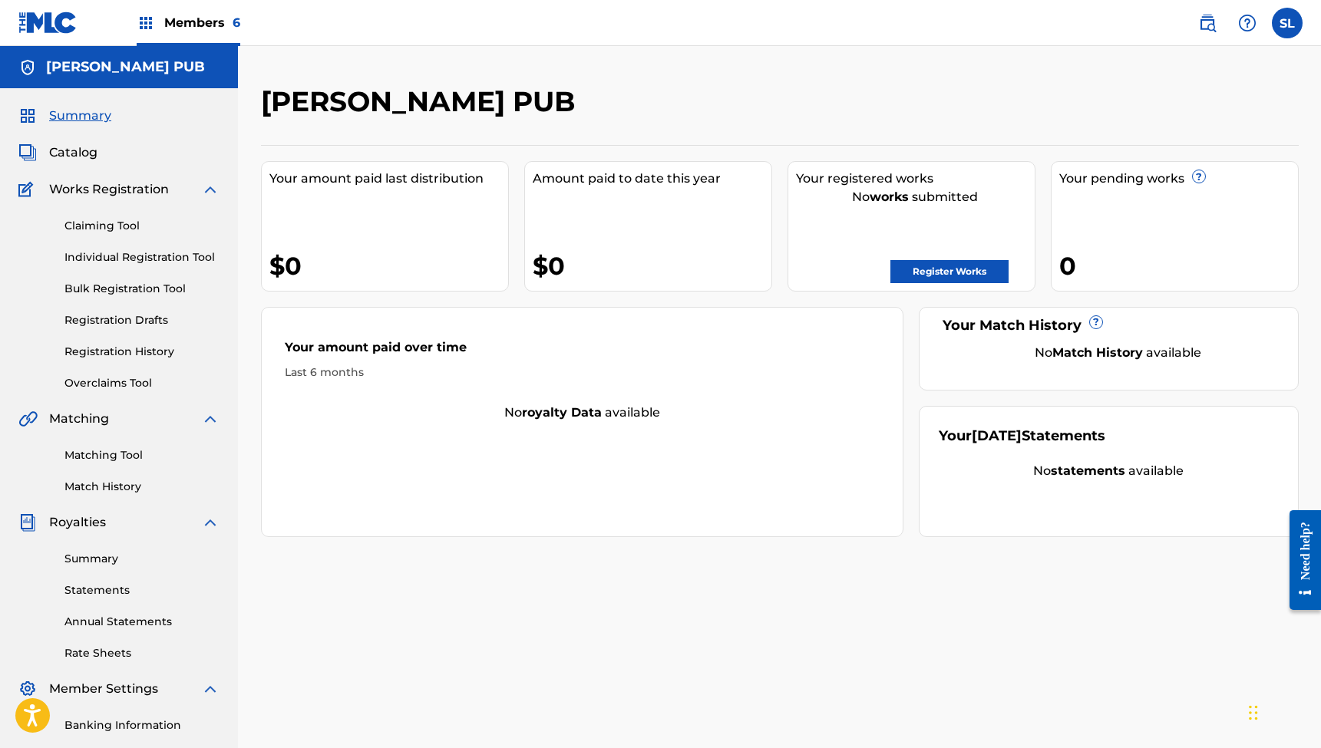
click at [144, 23] on img at bounding box center [146, 23] width 18 height 18
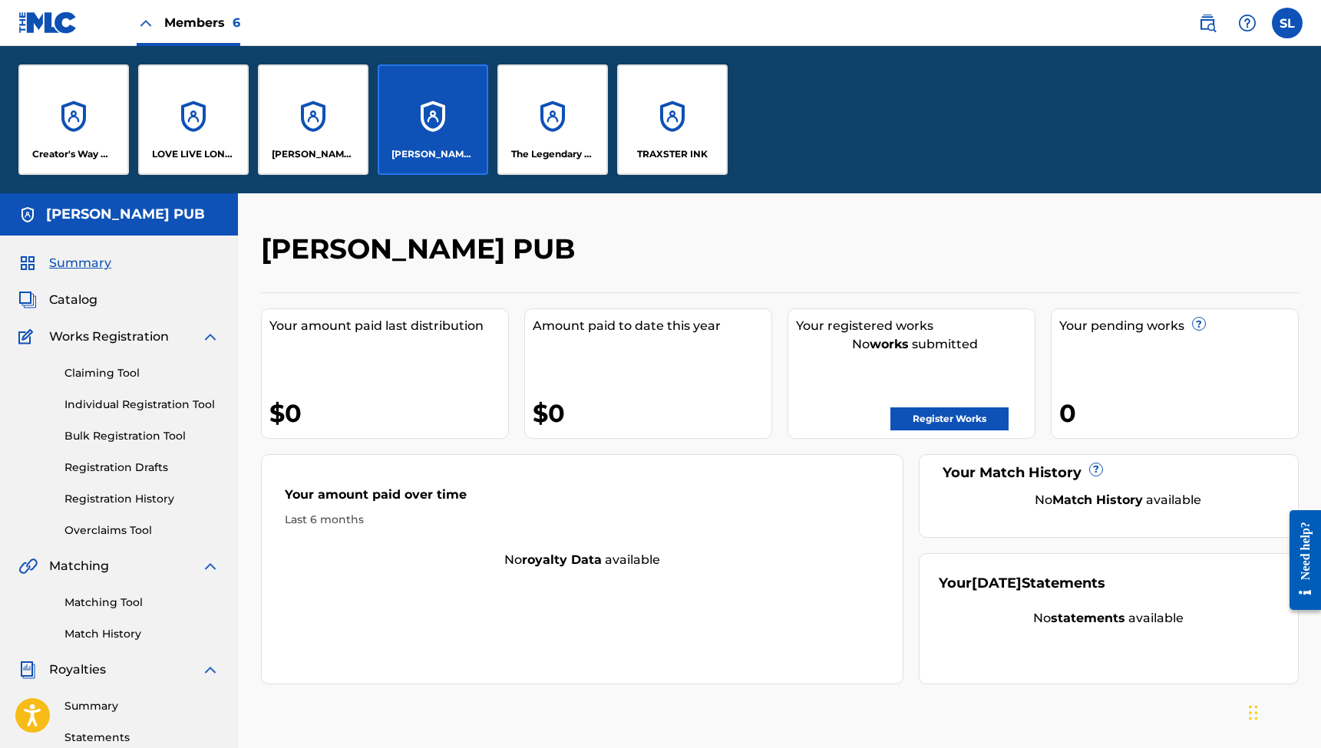
click at [512, 127] on div "The Legendary Traxster Music" at bounding box center [552, 119] width 110 height 110
